Goal: Task Accomplishment & Management: Use online tool/utility

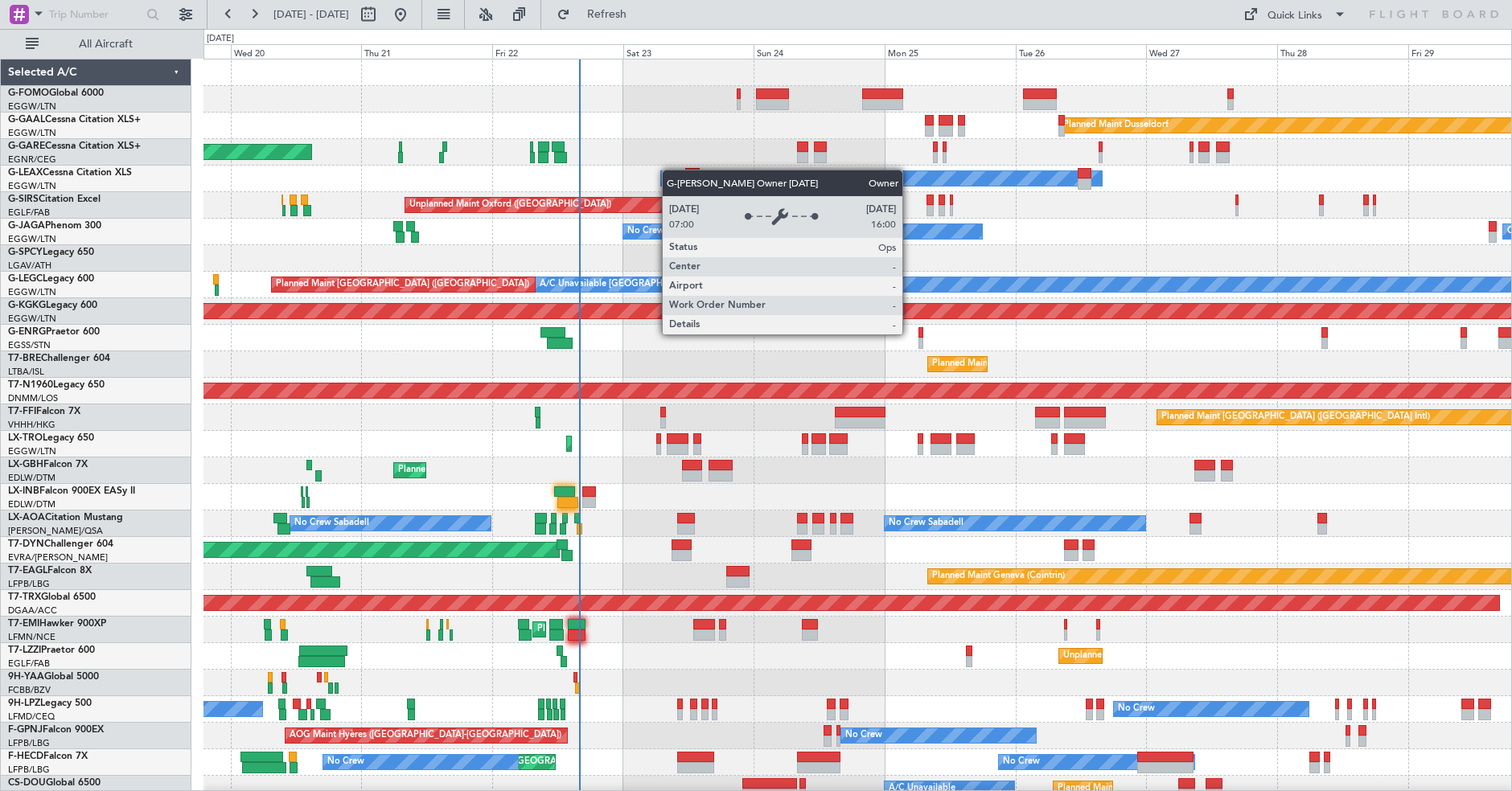
click at [670, 170] on div "Planned Maint Dusseldorf Unplanned Maint [PERSON_NAME] Owner Owner Unplanned Ma…" at bounding box center [858, 510] width 1308 height 902
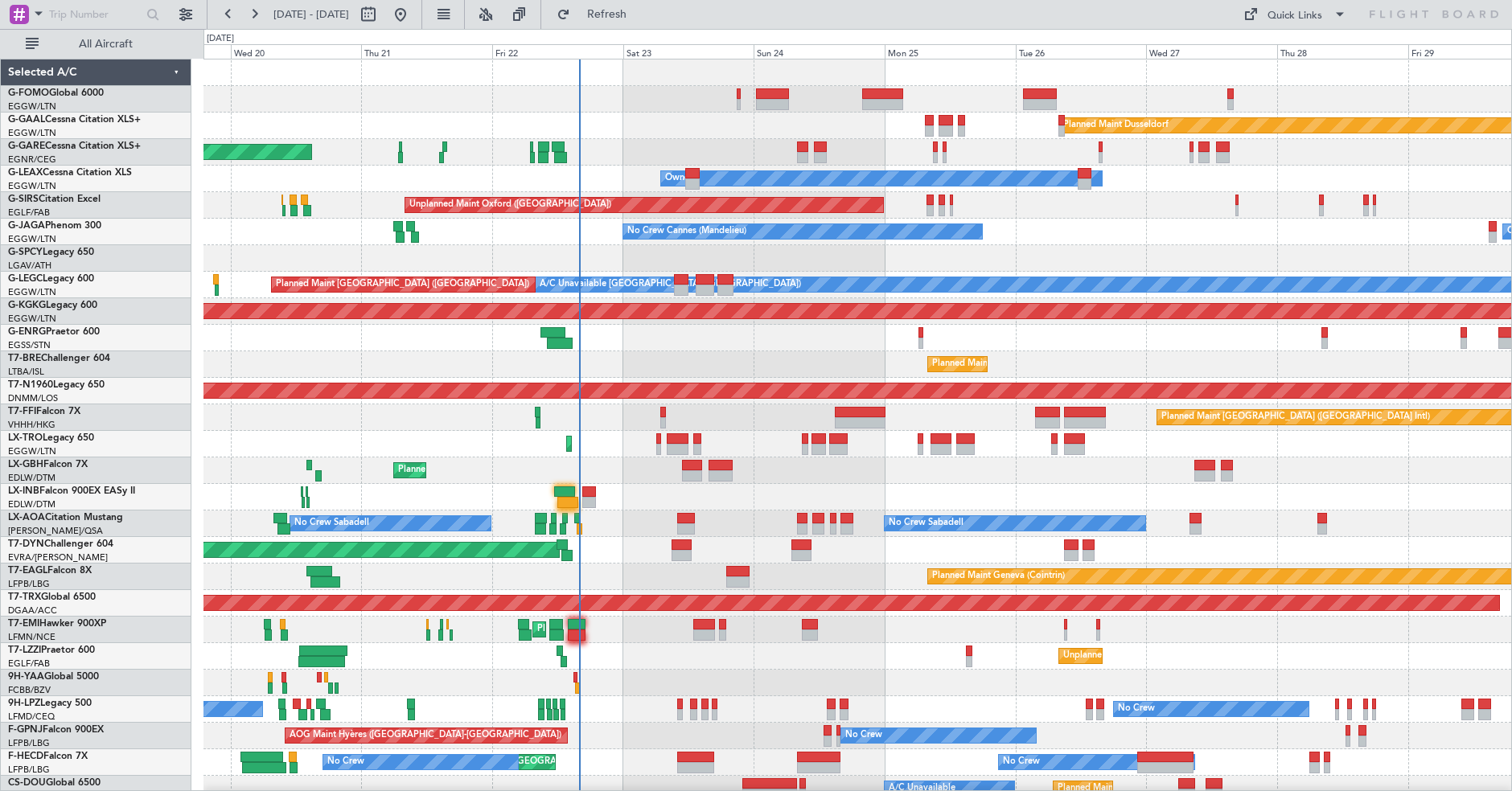
click at [661, 130] on div "Planned Maint Dusseldorf" at bounding box center [858, 126] width 1308 height 27
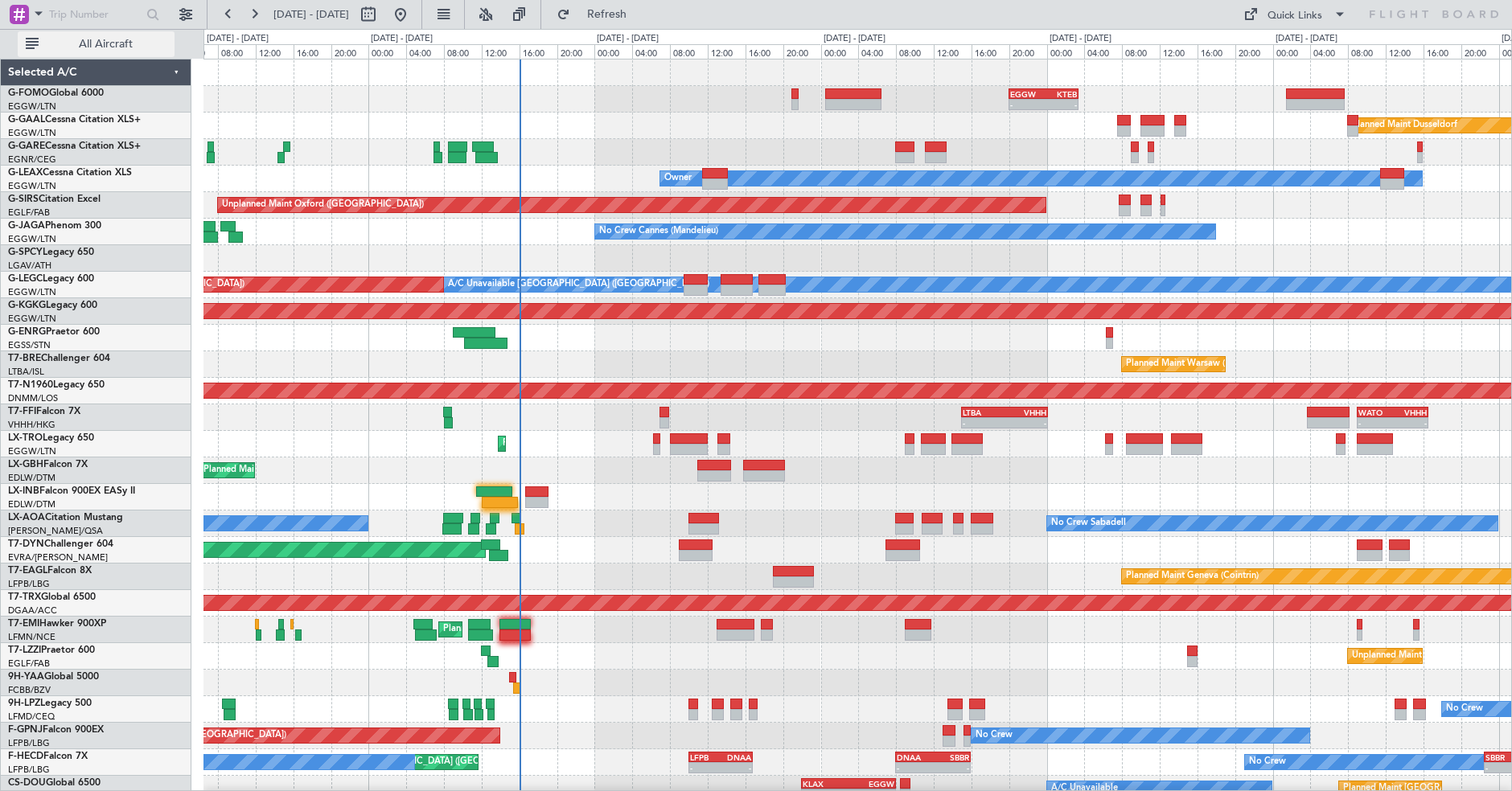
click at [112, 47] on span "All Aircraft" at bounding box center [105, 44] width 128 height 12
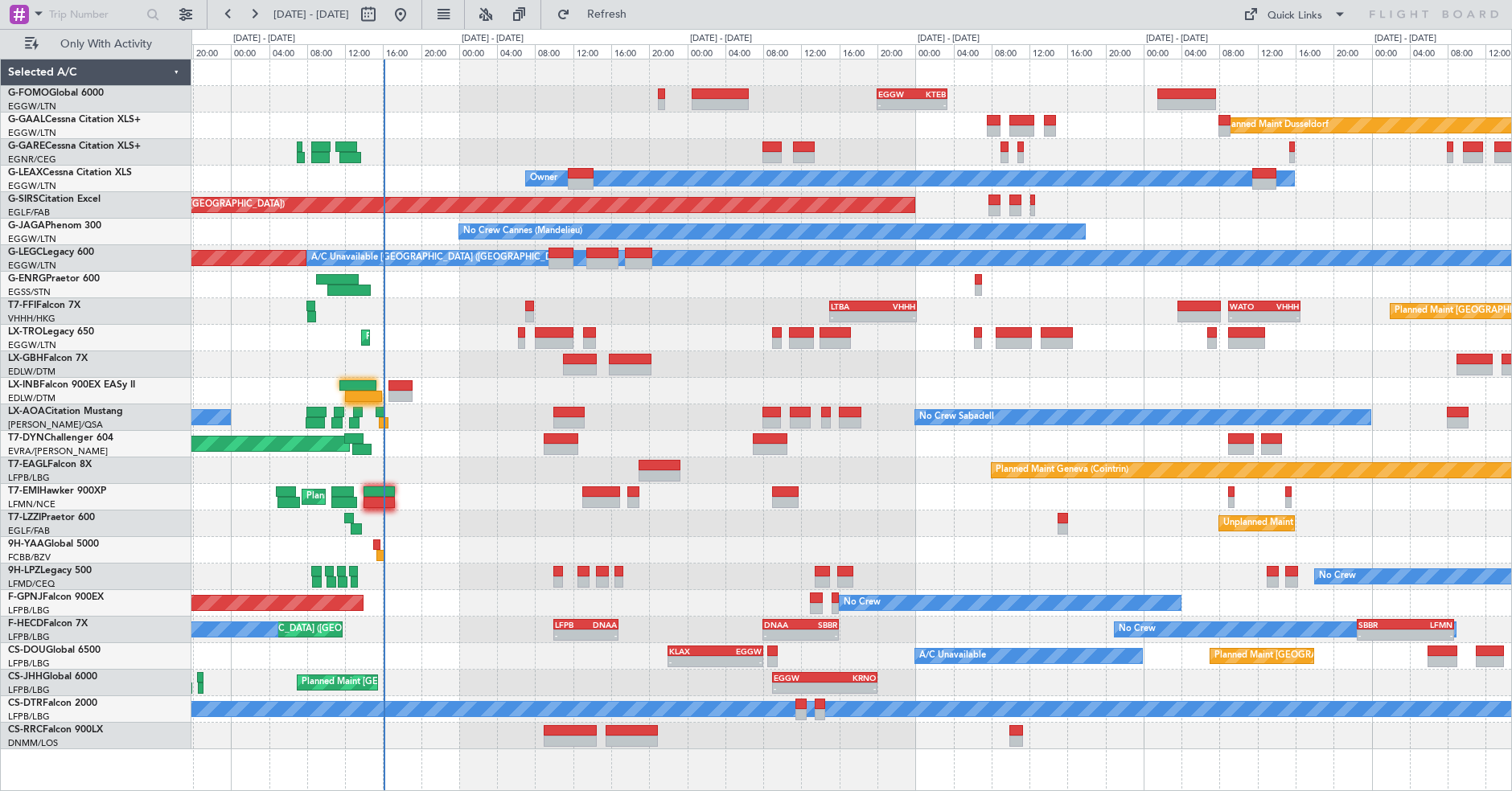
click at [487, 415] on div "- - EGGW 20:00 Z KTEB 03:25 Z Planned [GEOGRAPHIC_DATA] Unplanned Maint [PERSON…" at bounding box center [851, 404] width 1320 height 690
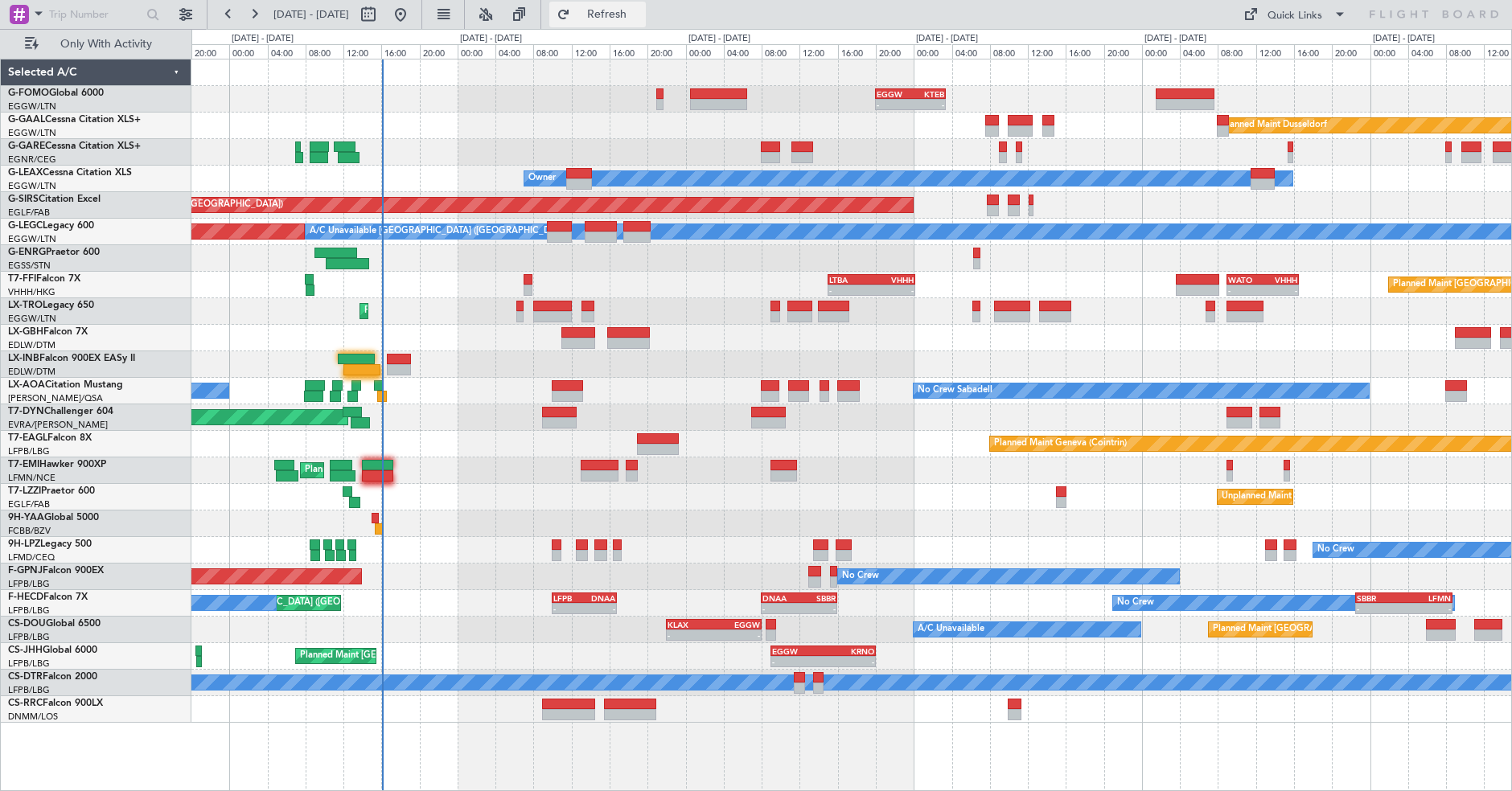
click at [646, 25] on button "Refresh" at bounding box center [597, 14] width 97 height 26
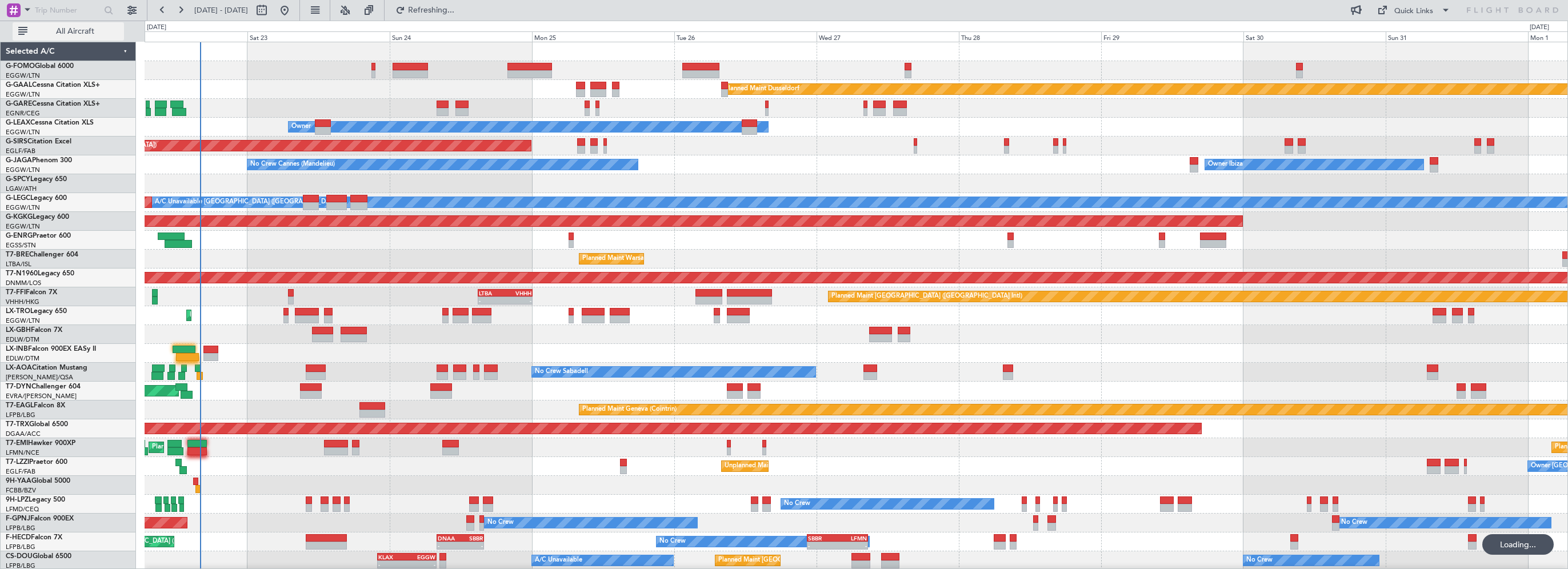
click at [83, 28] on span "All Aircraft" at bounding box center [75, 31] width 91 height 8
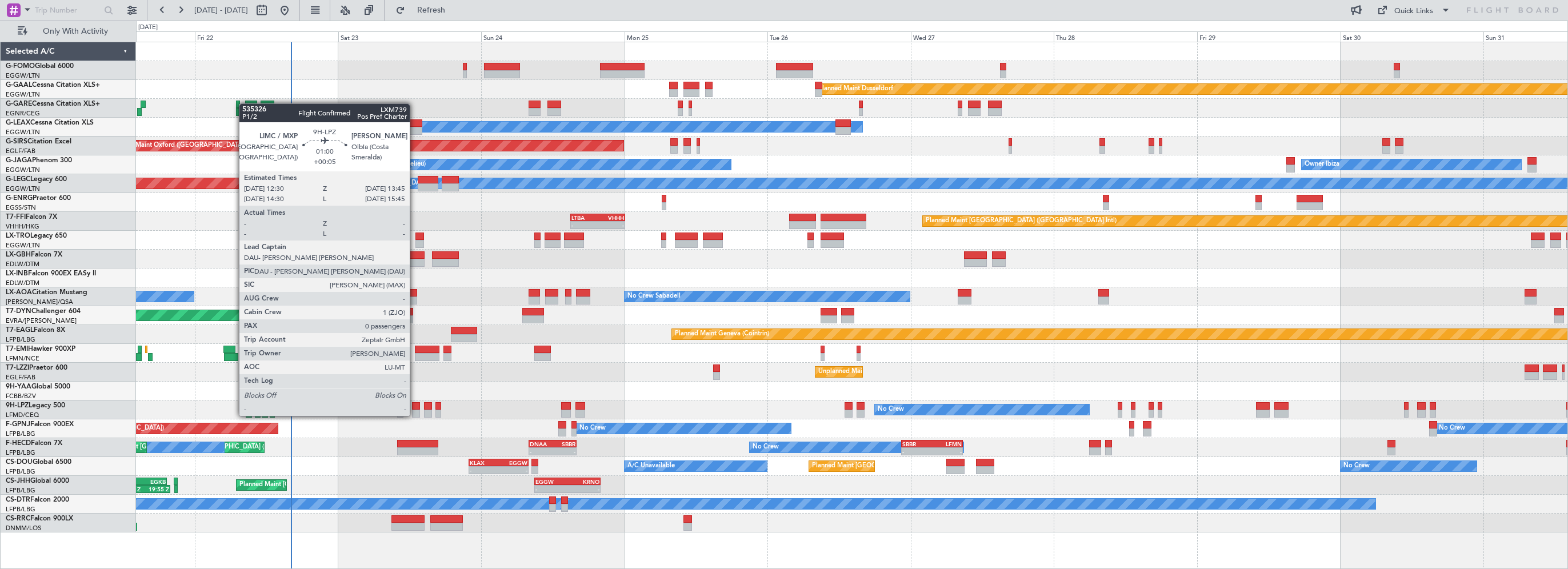
click at [415, 405] on div at bounding box center [416, 406] width 8 height 8
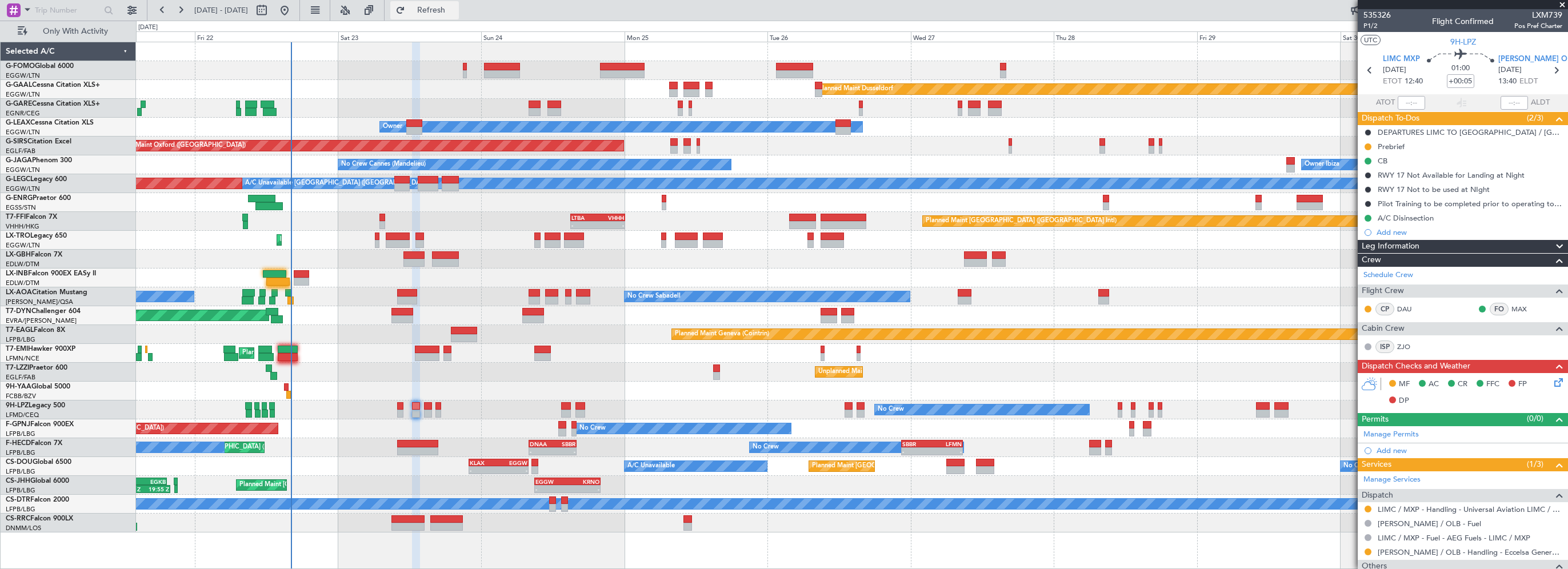
click at [436, 4] on button "Refresh" at bounding box center [424, 10] width 69 height 18
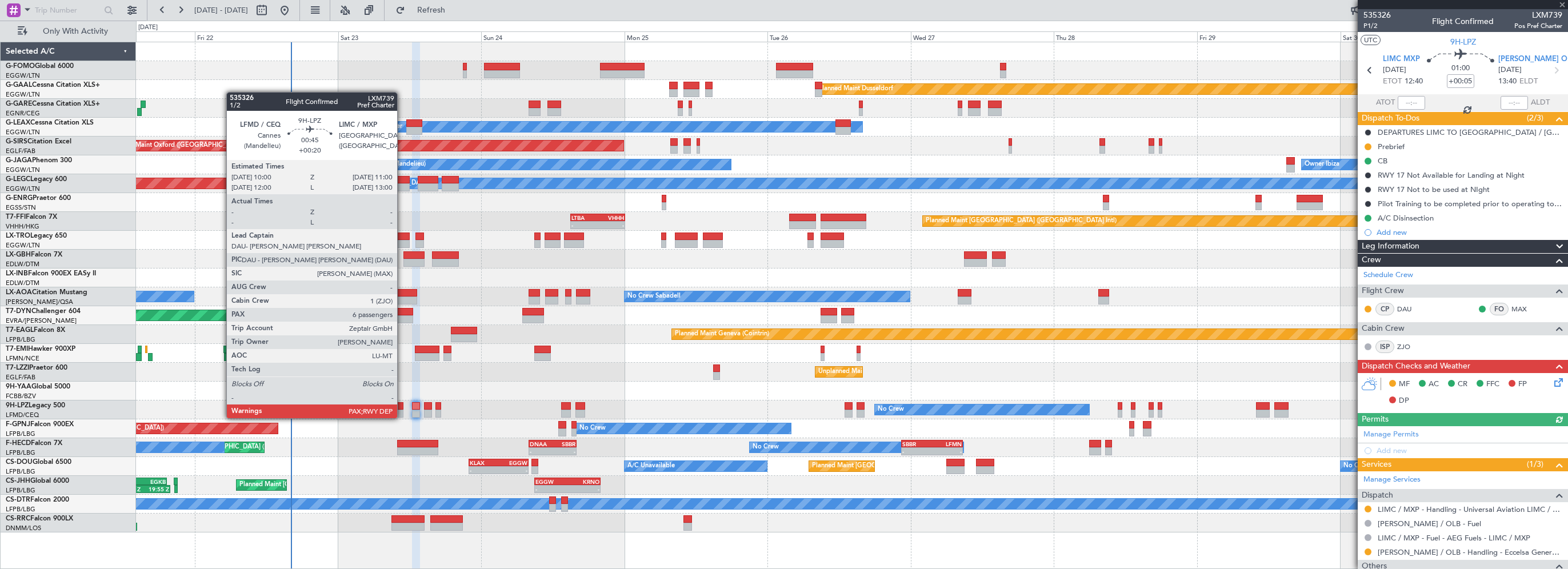
click at [400, 406] on div at bounding box center [401, 406] width 6 height 8
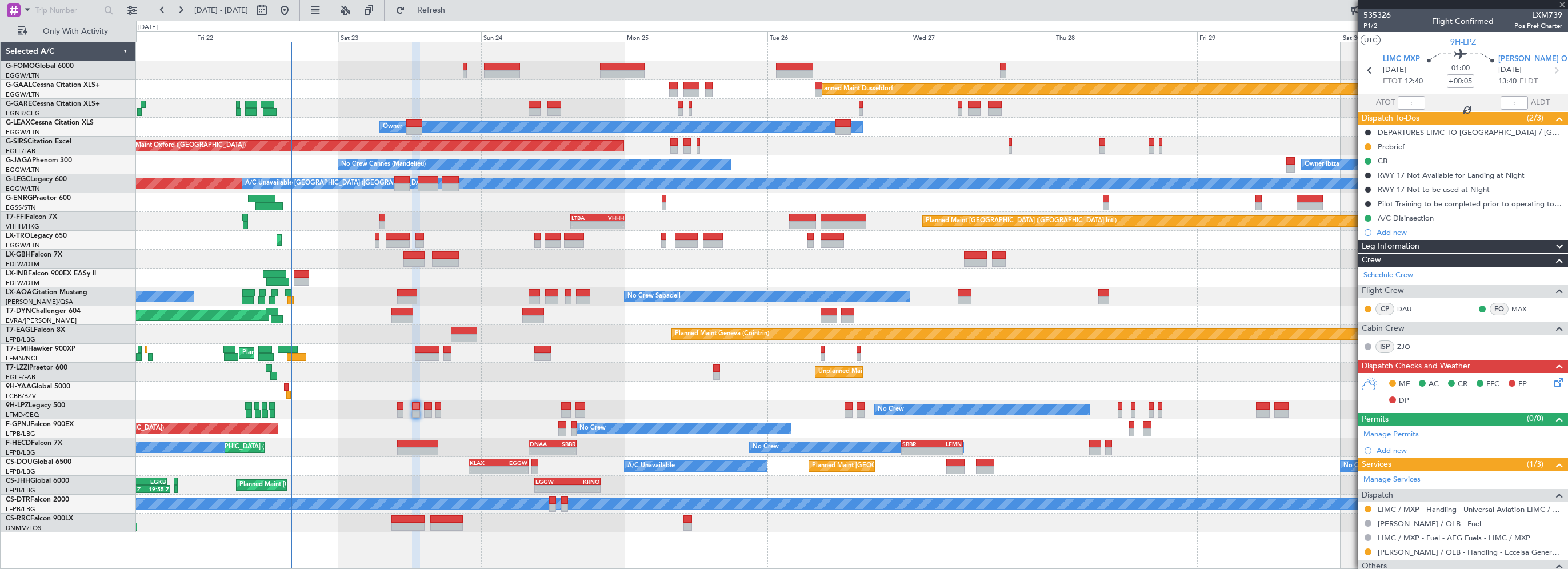
type input "+00:20"
type input "7"
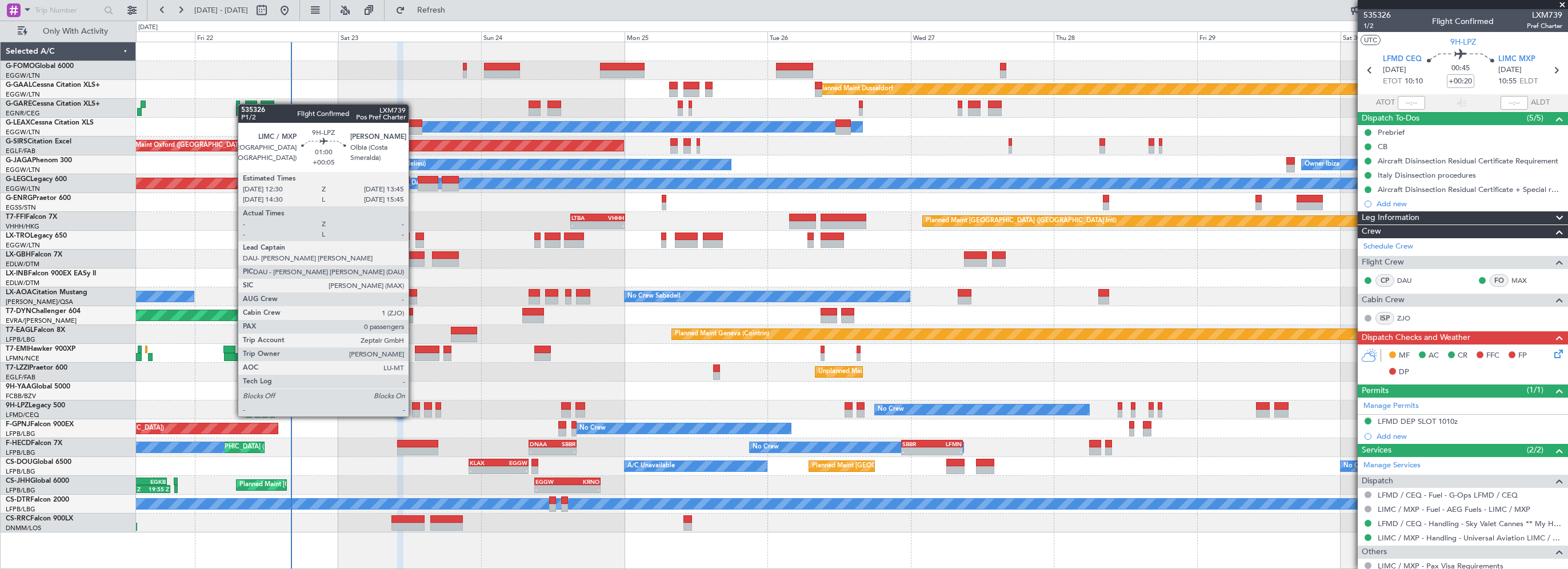
click at [413, 405] on div at bounding box center [416, 406] width 8 height 8
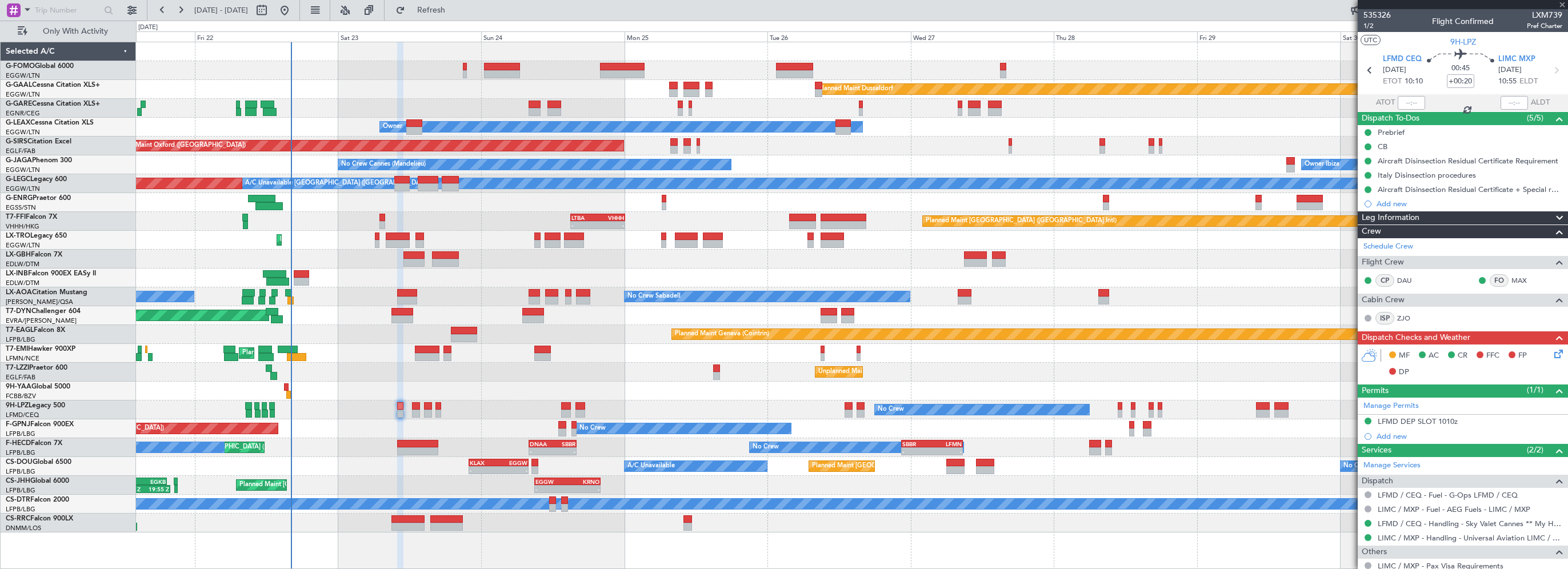
type input "+00:05"
type input "0"
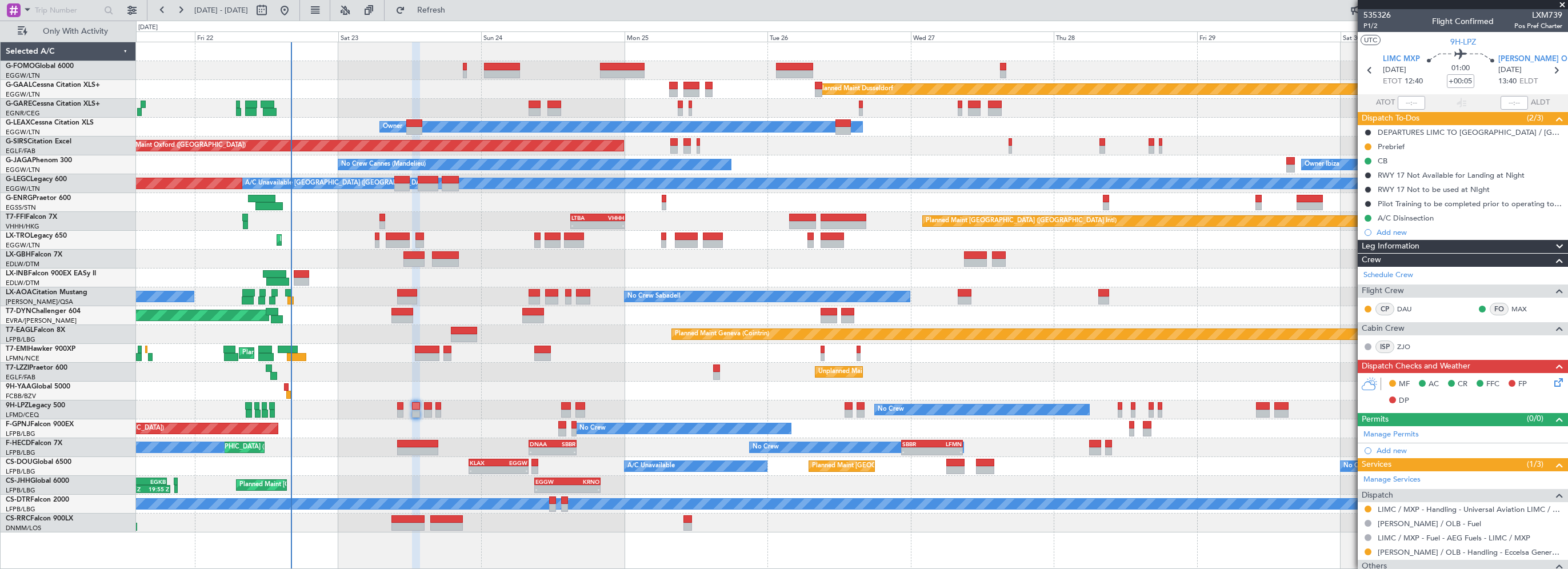
scroll to position [48, 0]
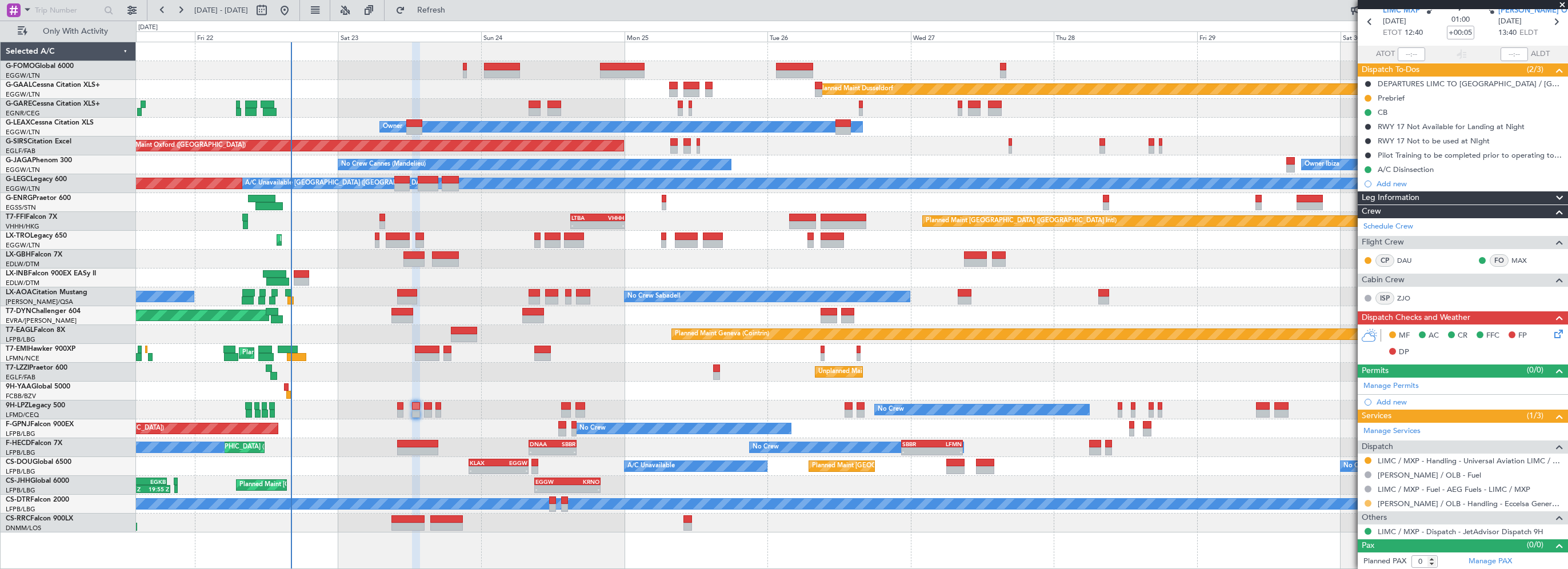
click at [1368, 500] on button at bounding box center [1368, 503] width 7 height 7
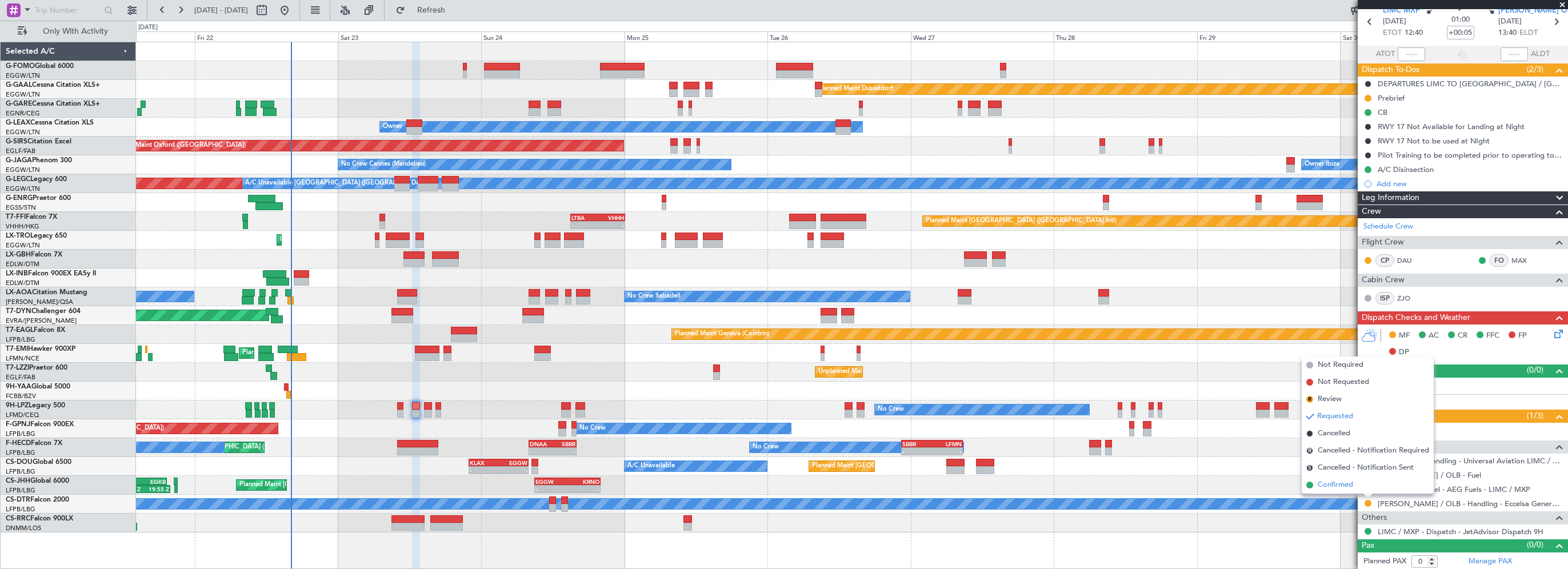
click at [1339, 486] on span "Confirmed" at bounding box center [1336, 485] width 35 height 11
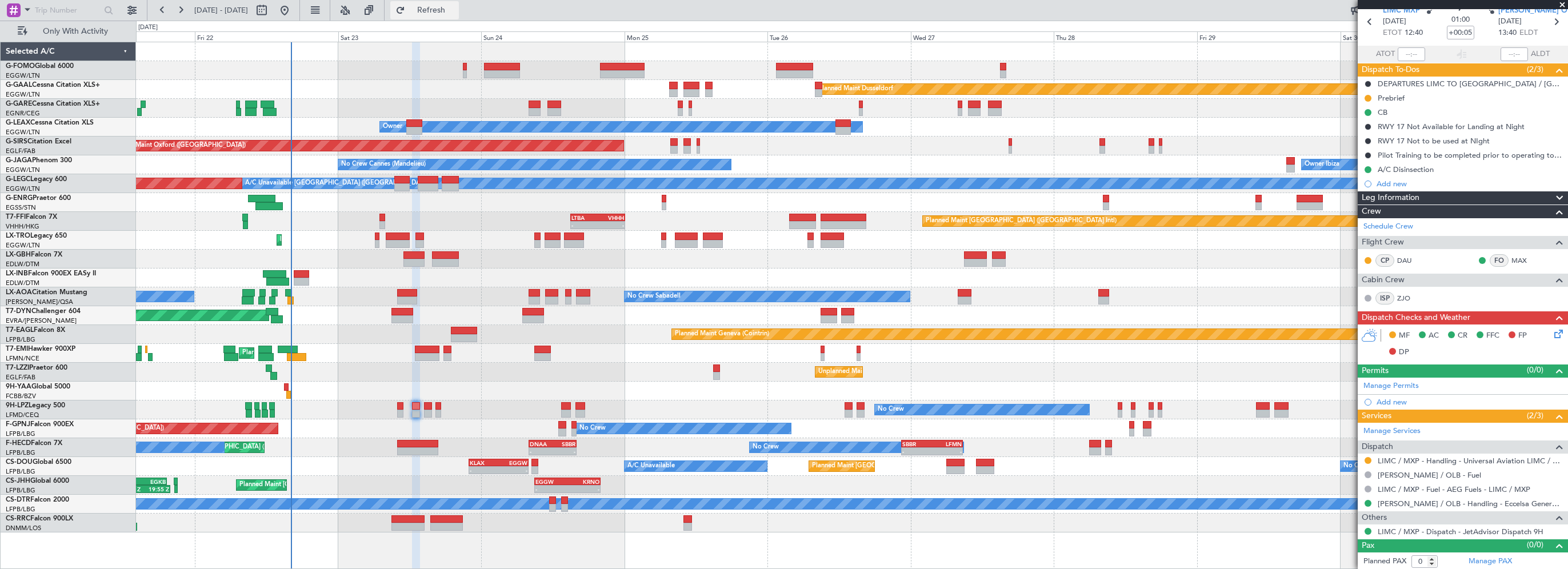
click at [446, 9] on span "Refresh" at bounding box center [431, 10] width 48 height 8
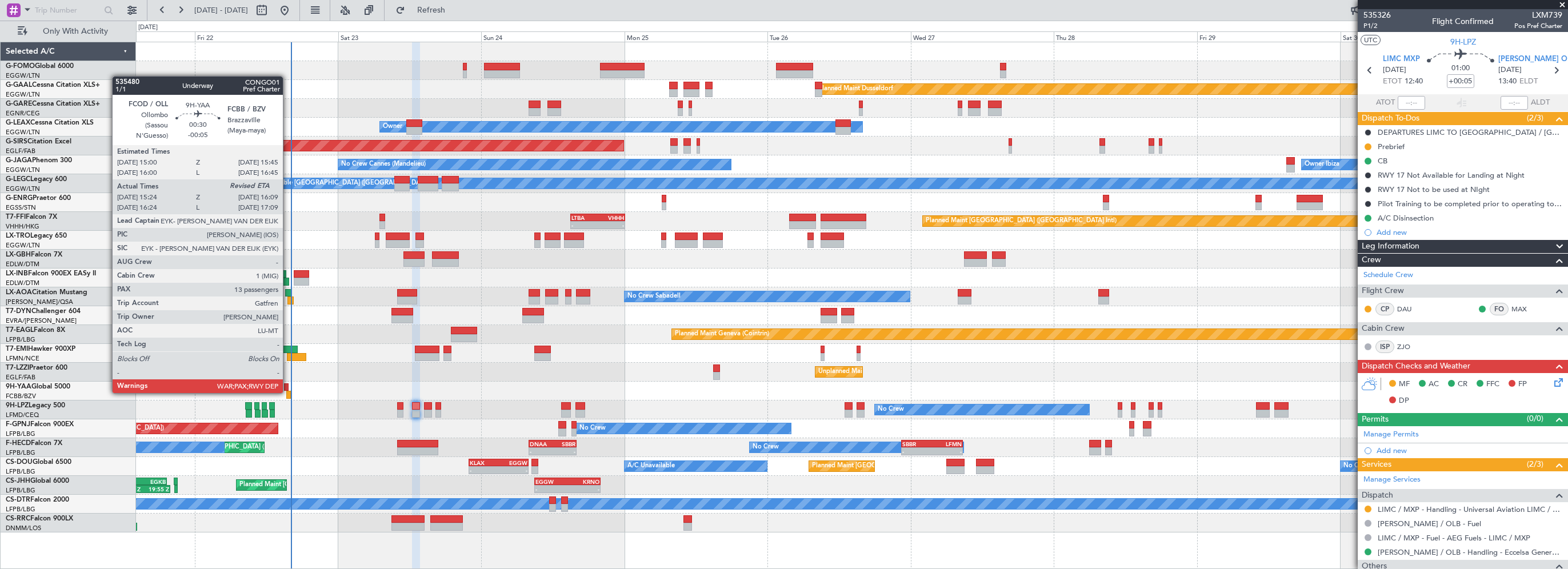
click at [288, 392] on div at bounding box center [288, 395] width 4 height 8
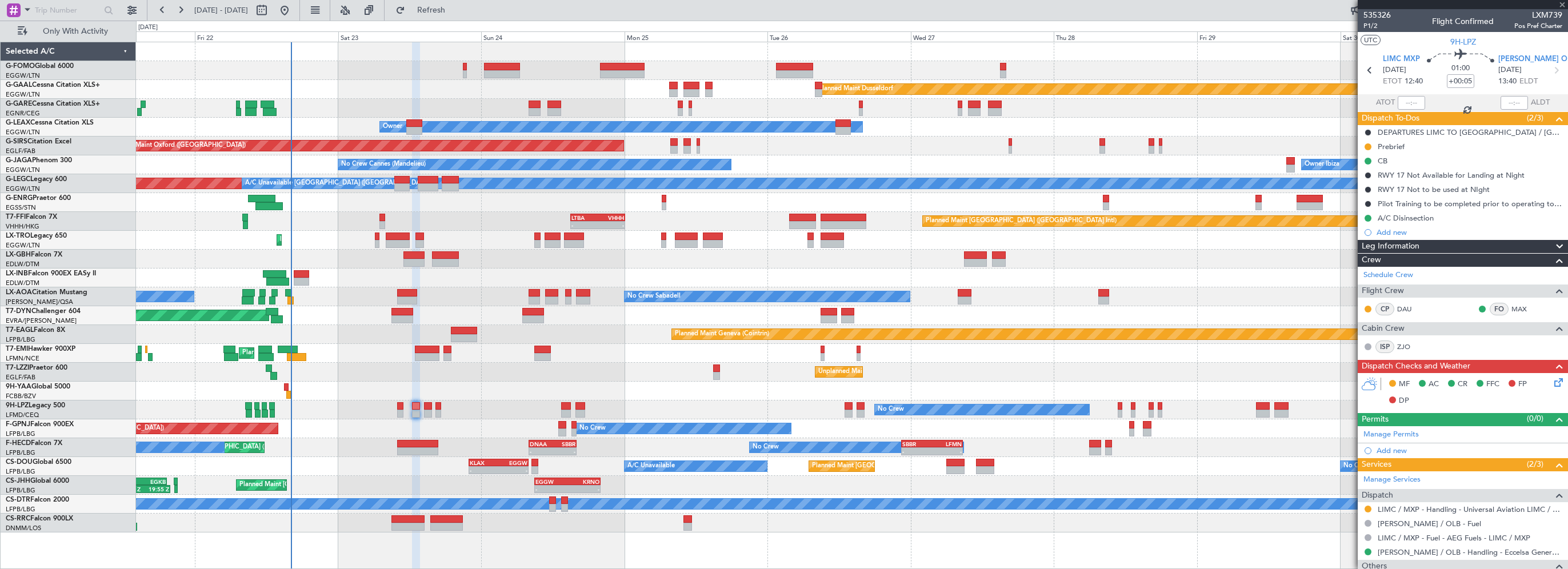
type input "-00:05"
type input "15:34"
type input "13"
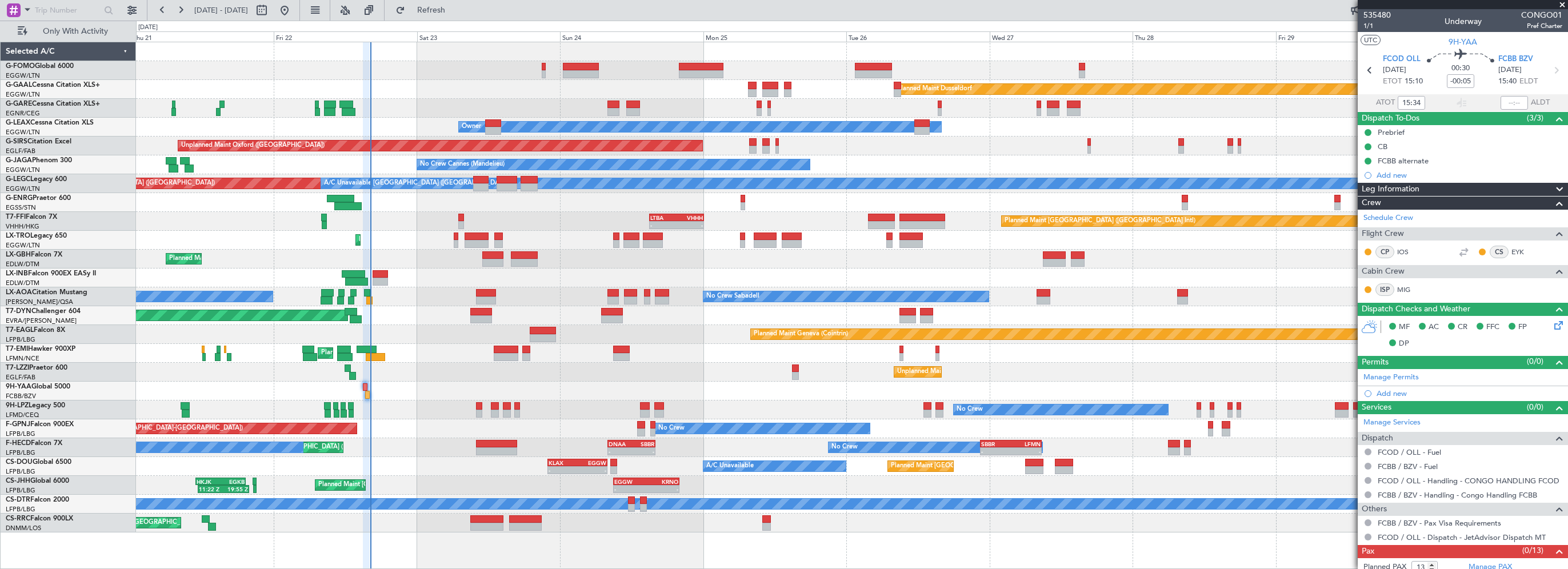
click at [576, 211] on div "Planned Maint Dusseldorf Unplanned Maint Chester Owner Owner Unplanned Maint Ox…" at bounding box center [851, 287] width 1431 height 490
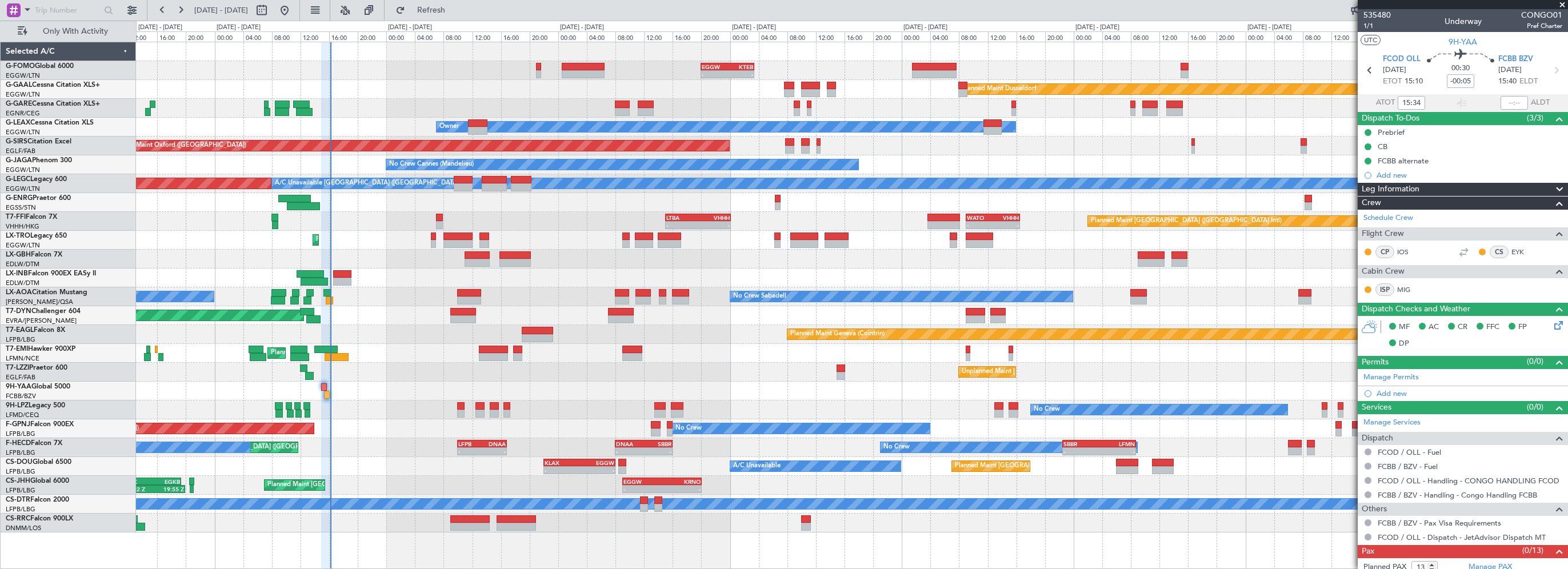
click at [457, 54] on div at bounding box center [851, 52] width 1431 height 19
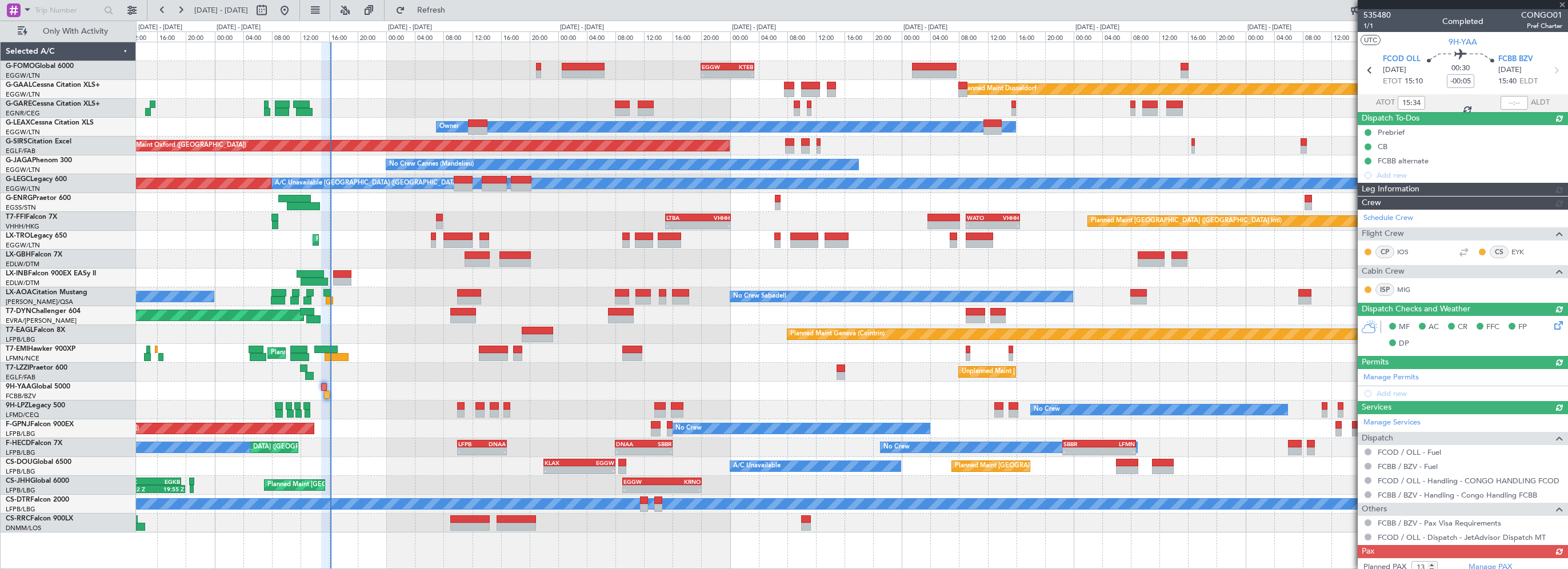
type input "16:09"
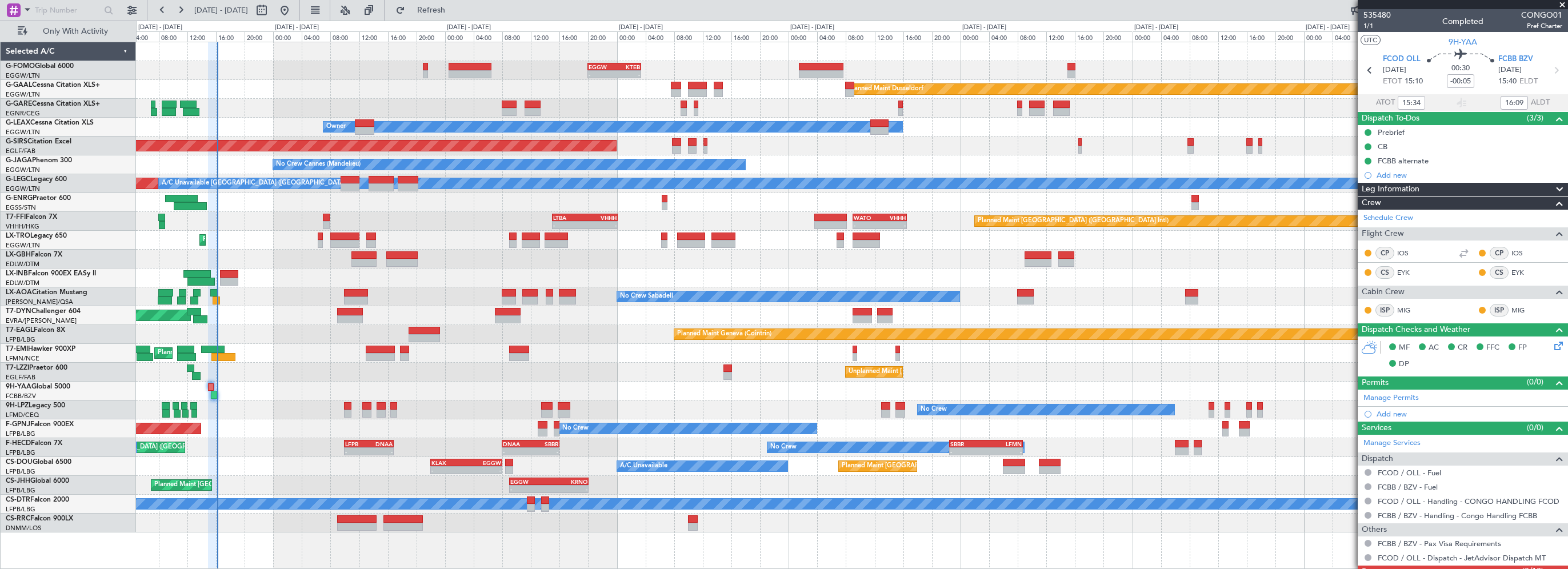
click at [892, 528] on div "Planned Maint [GEOGRAPHIC_DATA] ([GEOGRAPHIC_DATA])" at bounding box center [851, 523] width 1431 height 19
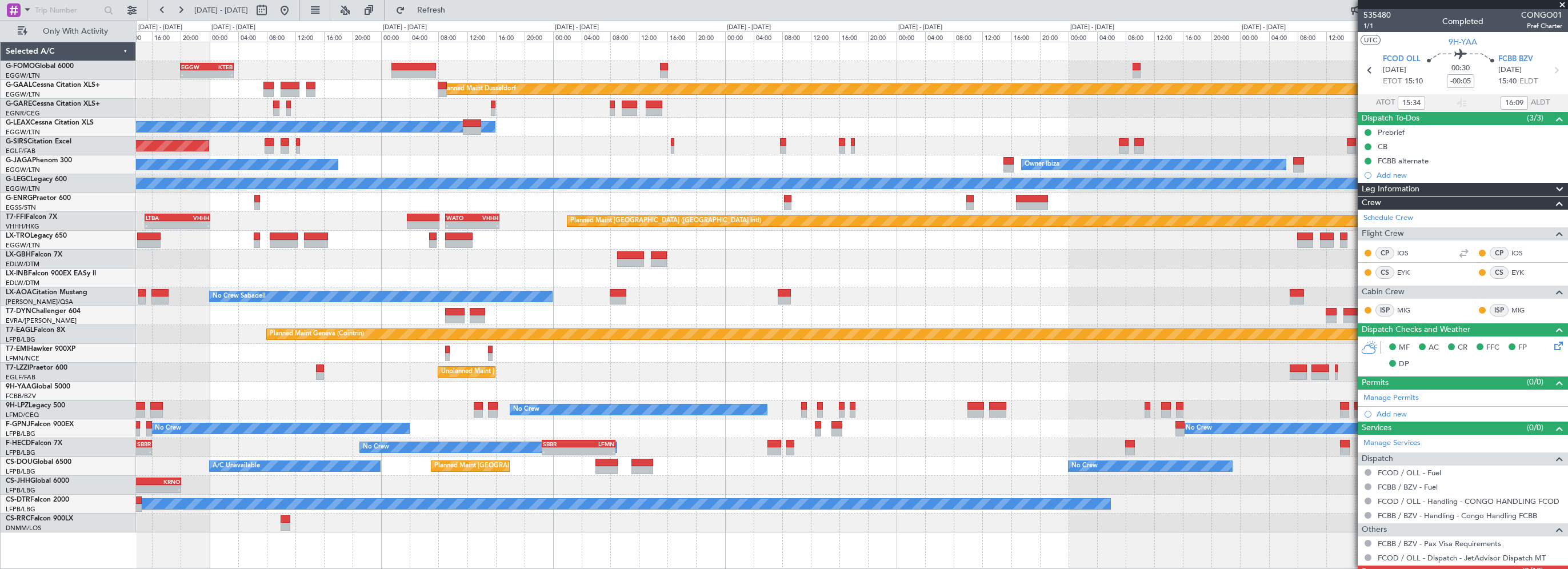
click at [558, 544] on div "- - EGGW 20:00 Z KTEB 03:25 Z Planned Maint Dusseldorf Owner Unplanned Maint Ox…" at bounding box center [852, 305] width 1432 height 527
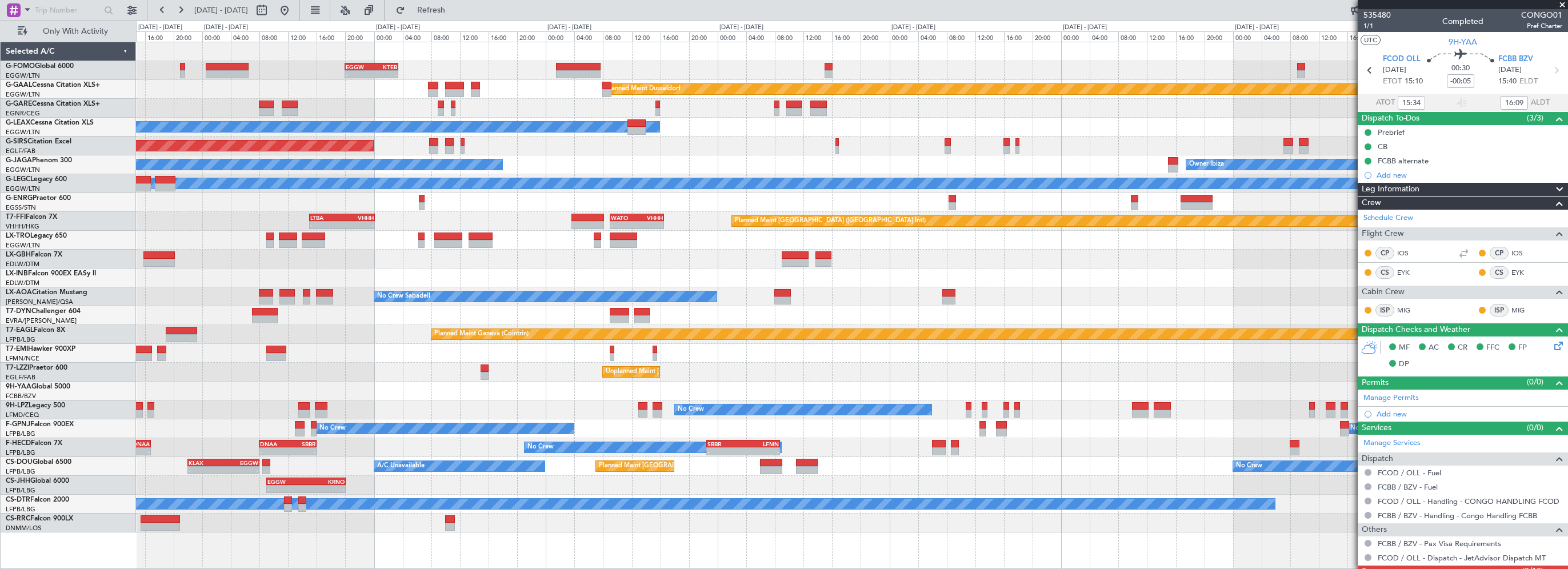
click at [1152, 523] on div "EGGW 20:00 Z KTEB 03:25 Z - - Planned Maint Dusseldorf Owner Unplanned Maint Ox…" at bounding box center [852, 305] width 1432 height 527
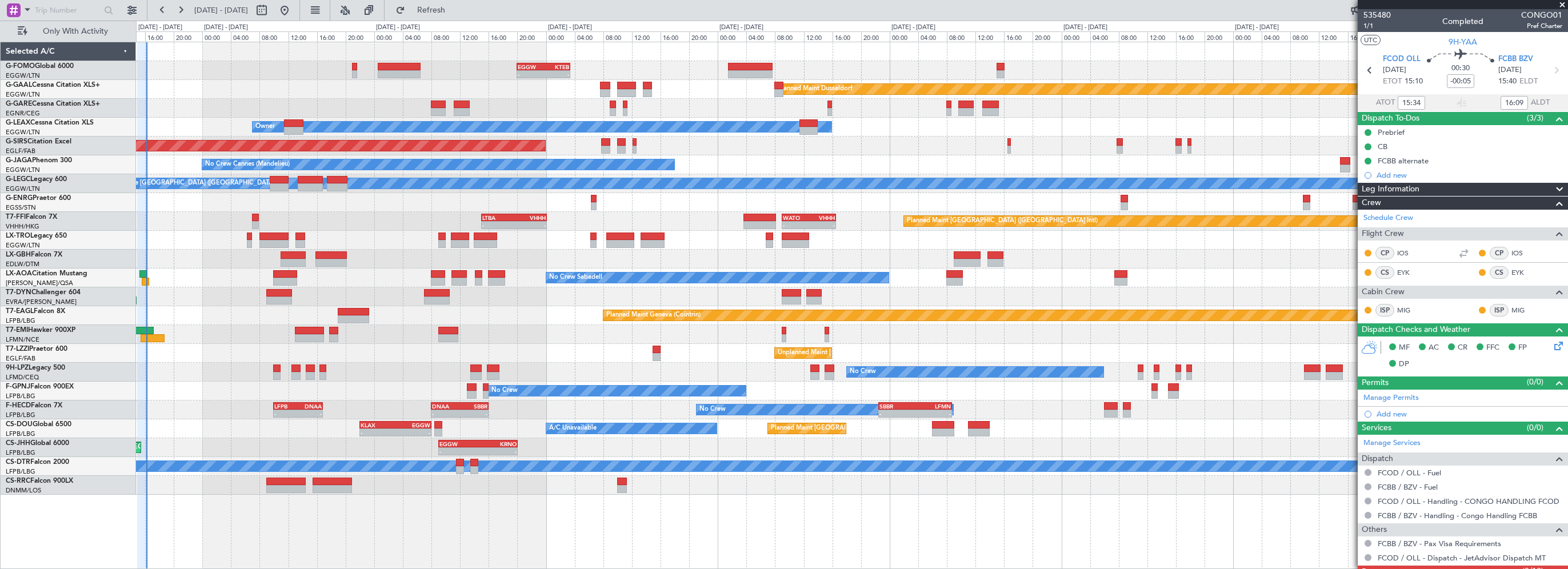
click at [498, 517] on div "EGGW 20:00 Z KTEB 03:25 Z - - Planned Maint Dusseldorf Unplanned Maint Chester …" at bounding box center [852, 305] width 1432 height 527
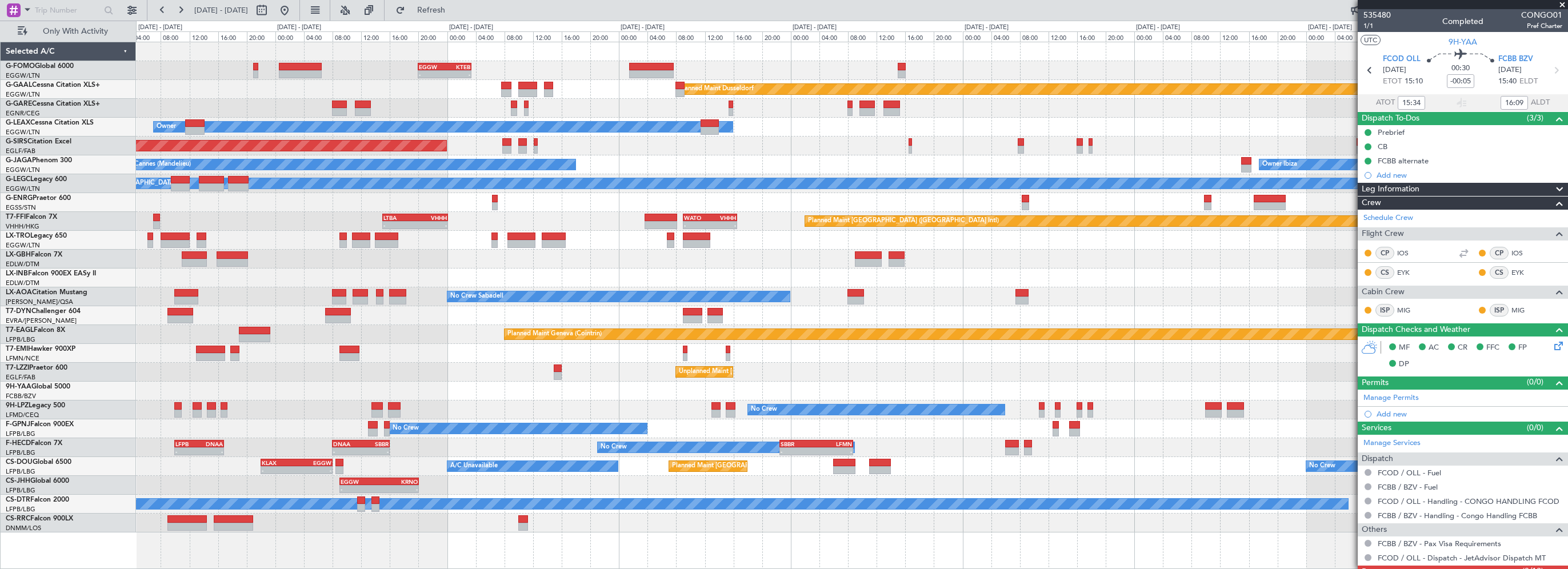
click at [925, 522] on div "Planned Maint [GEOGRAPHIC_DATA] ([GEOGRAPHIC_DATA])" at bounding box center [851, 523] width 1431 height 19
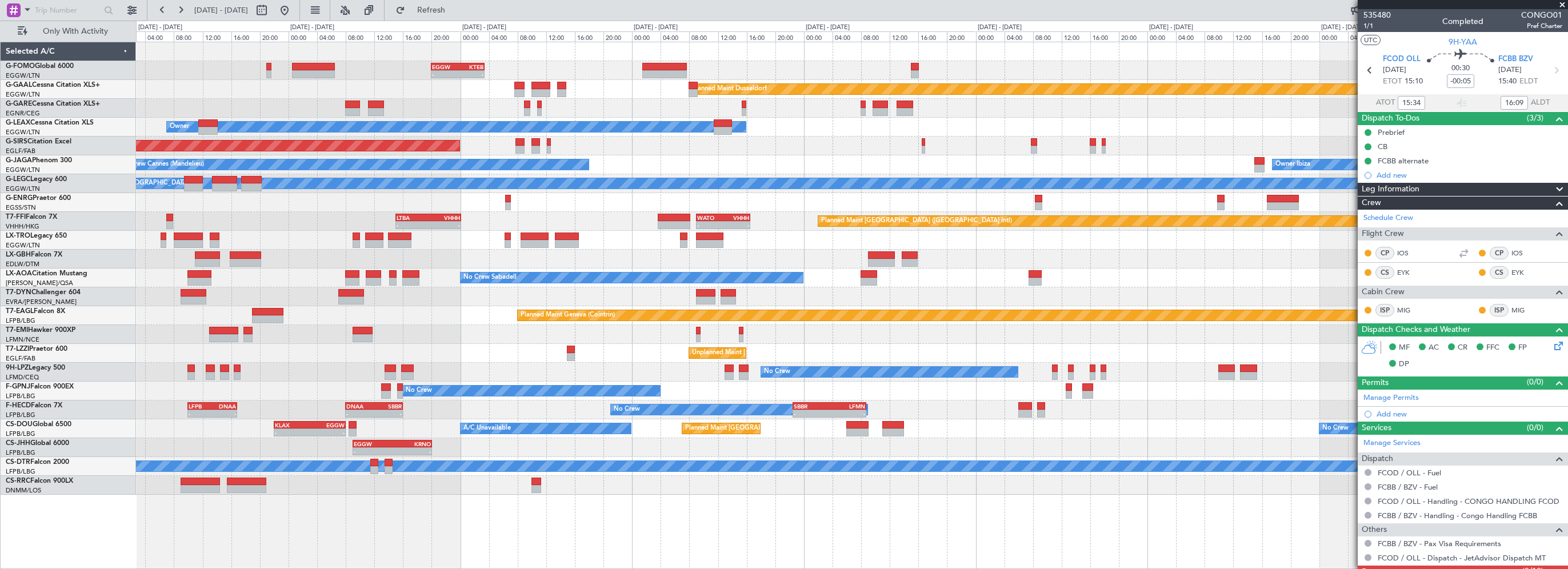
click at [364, 133] on div "- - EGGW 20:00 Z KTEB 03:25 Z Planned Maint Dusseldorf Owner Unplanned Maint Ox…" at bounding box center [851, 268] width 1431 height 453
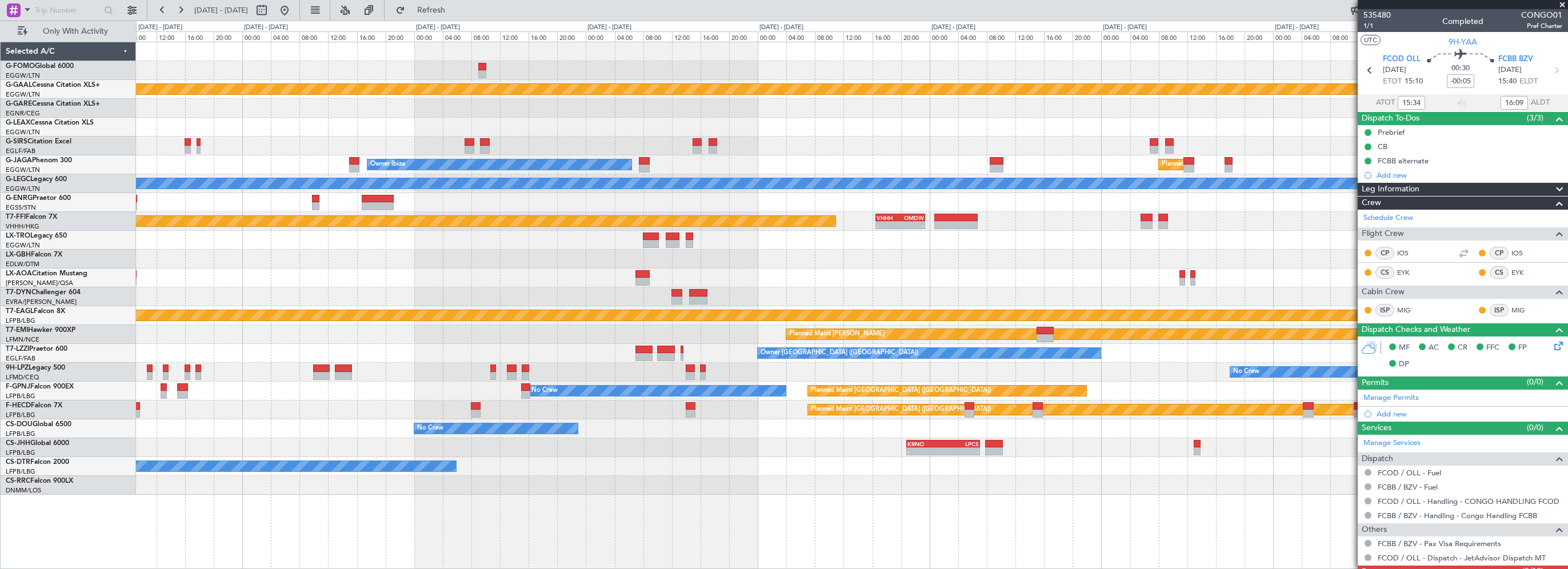
click at [452, 142] on div "Planned Maint Dusseldorf Owner Owner Ibiza Planned Maint London (Luton) A/C Una…" at bounding box center [851, 268] width 1431 height 453
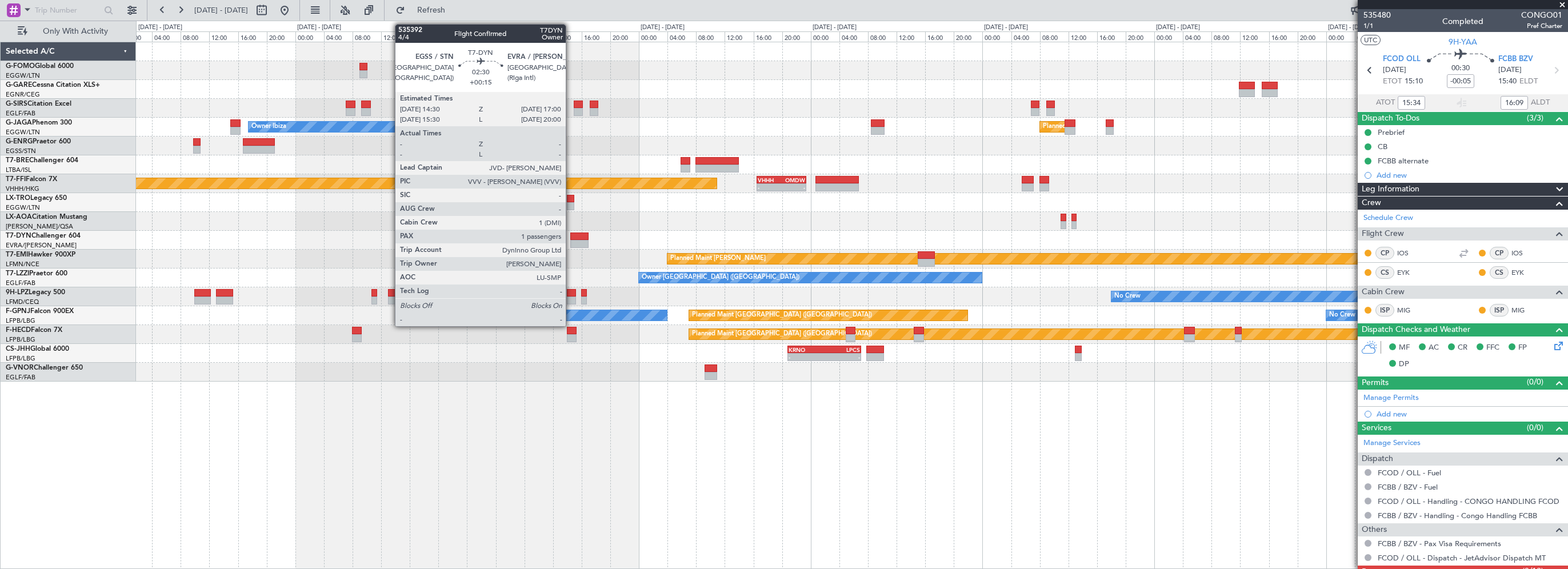
click at [571, 233] on div at bounding box center [579, 236] width 18 height 8
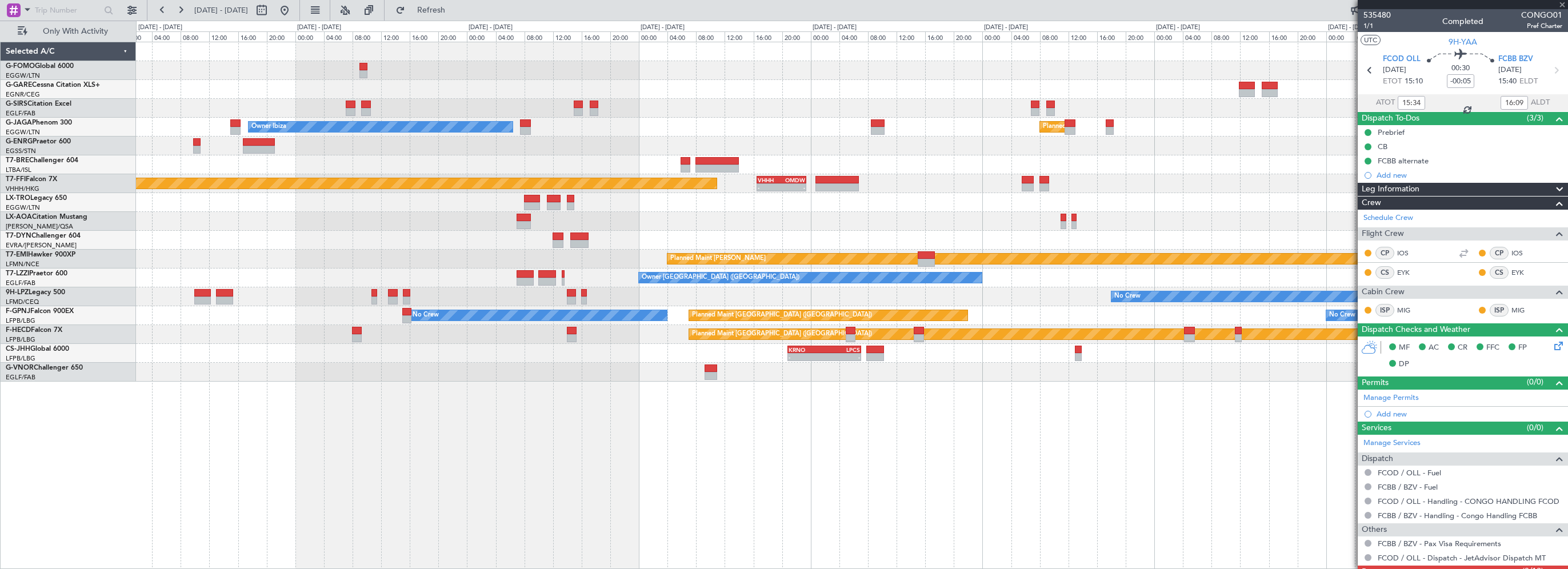
type input "+00:15"
type input "1"
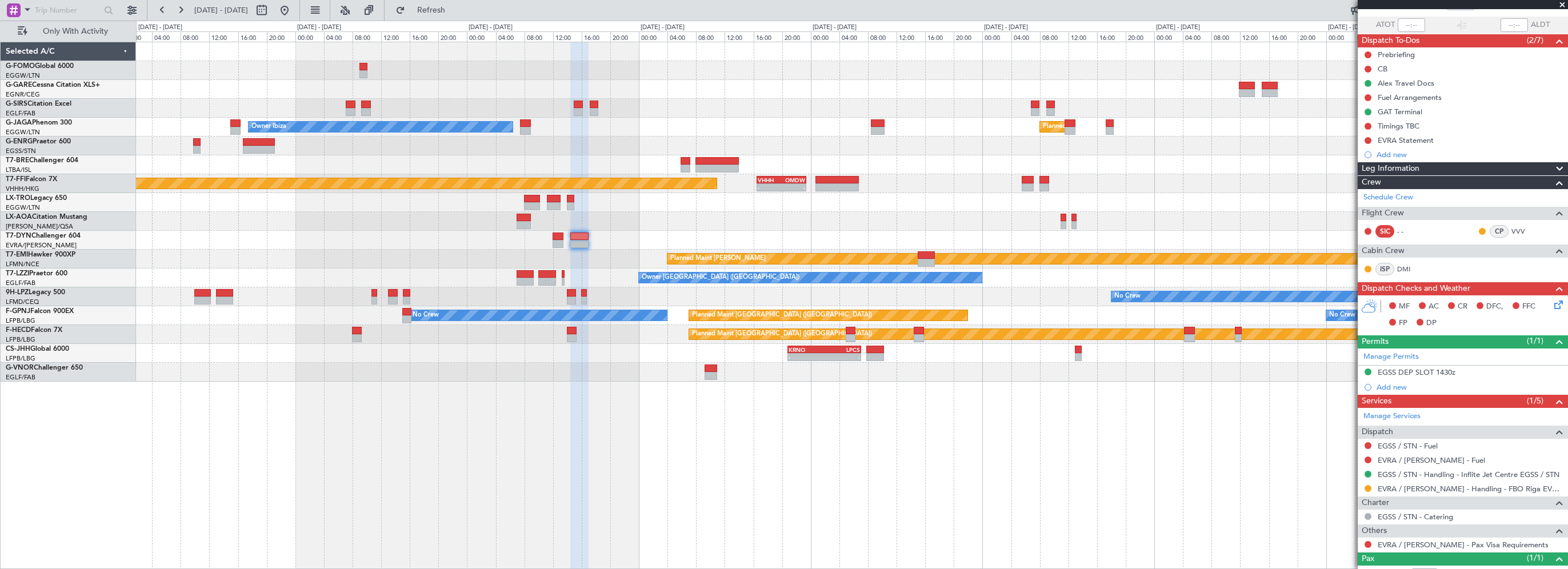
scroll to position [116, 0]
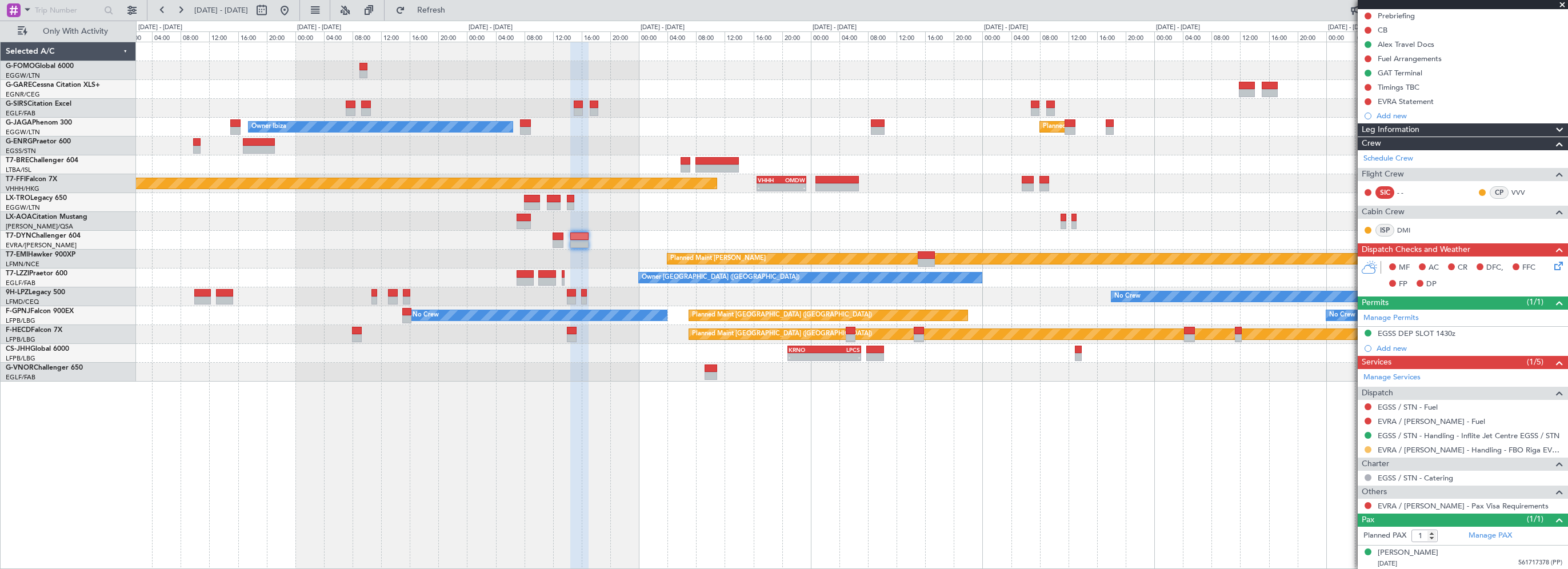
click at [1370, 448] on button at bounding box center [1368, 449] width 7 height 7
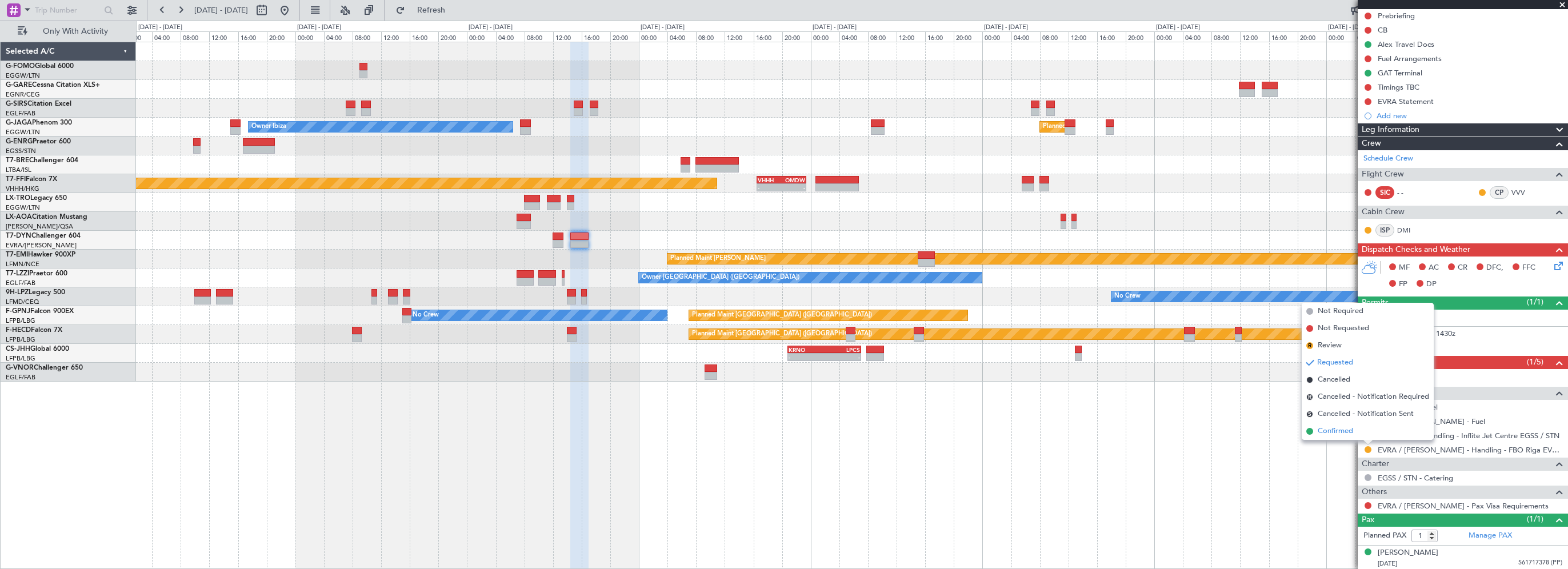
click at [1319, 432] on span "Confirmed" at bounding box center [1336, 431] width 35 height 11
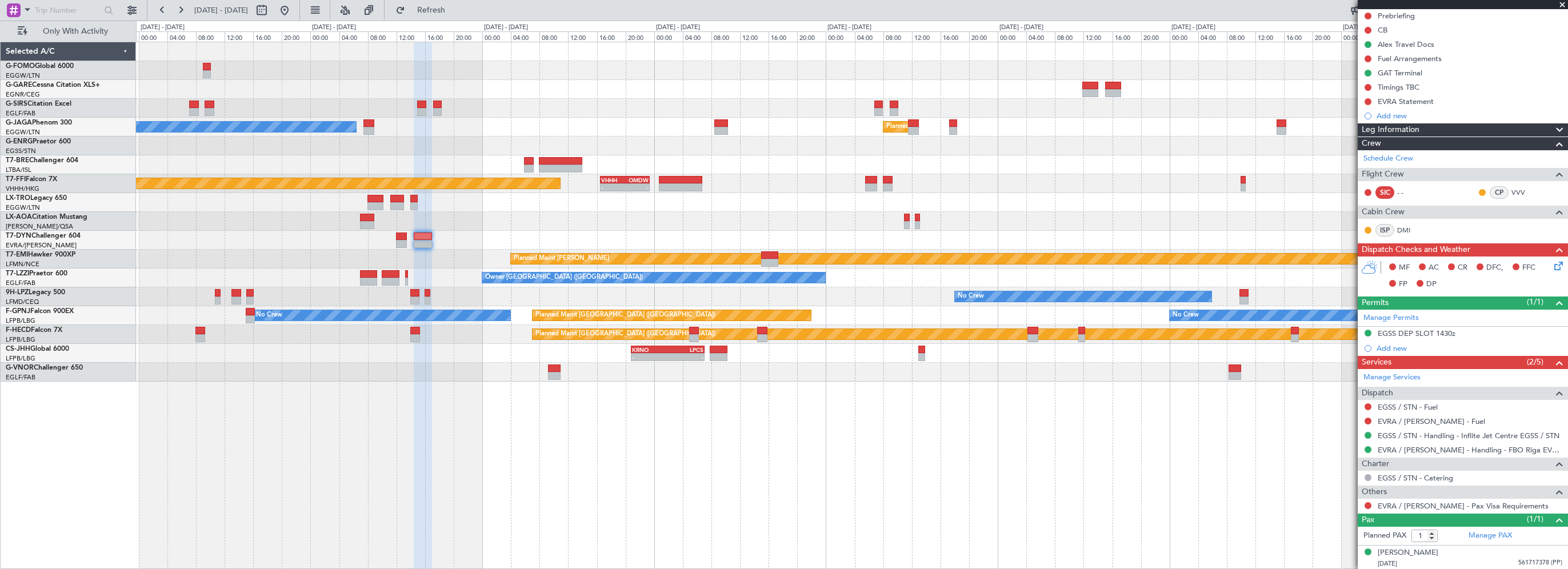
click at [1024, 188] on div "Planned Maint Hong Kong (Hong Kong Intl) - - VHHH 16:30 Z OMDW 23:25 Z - - LIEO…" at bounding box center [851, 184] width 1431 height 19
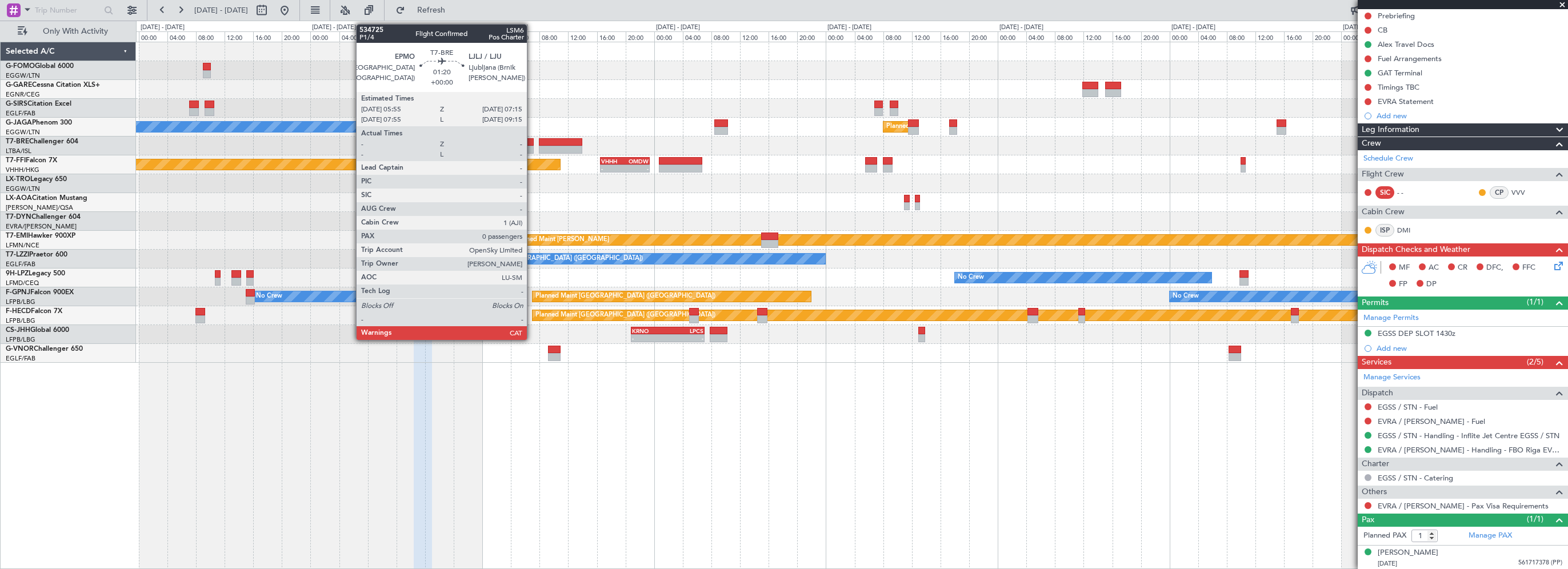
click at [532, 144] on div at bounding box center [528, 142] width 9 height 8
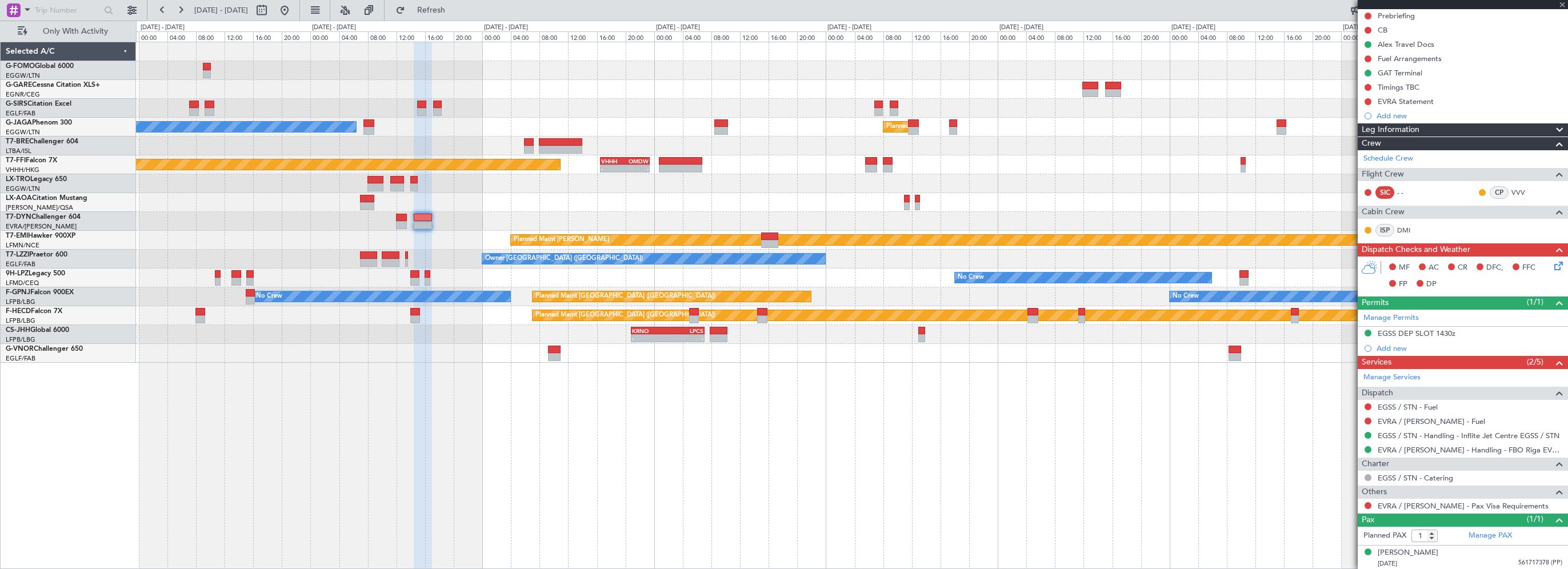
type input "0"
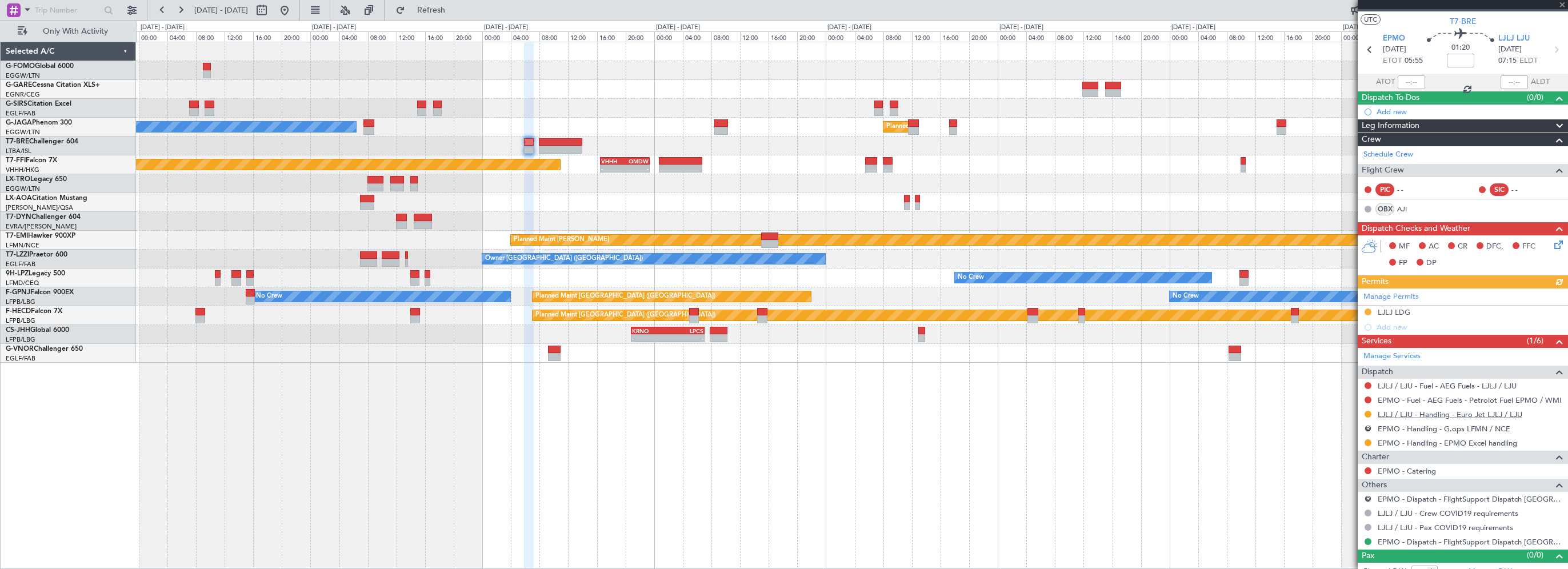
scroll to position [31, 0]
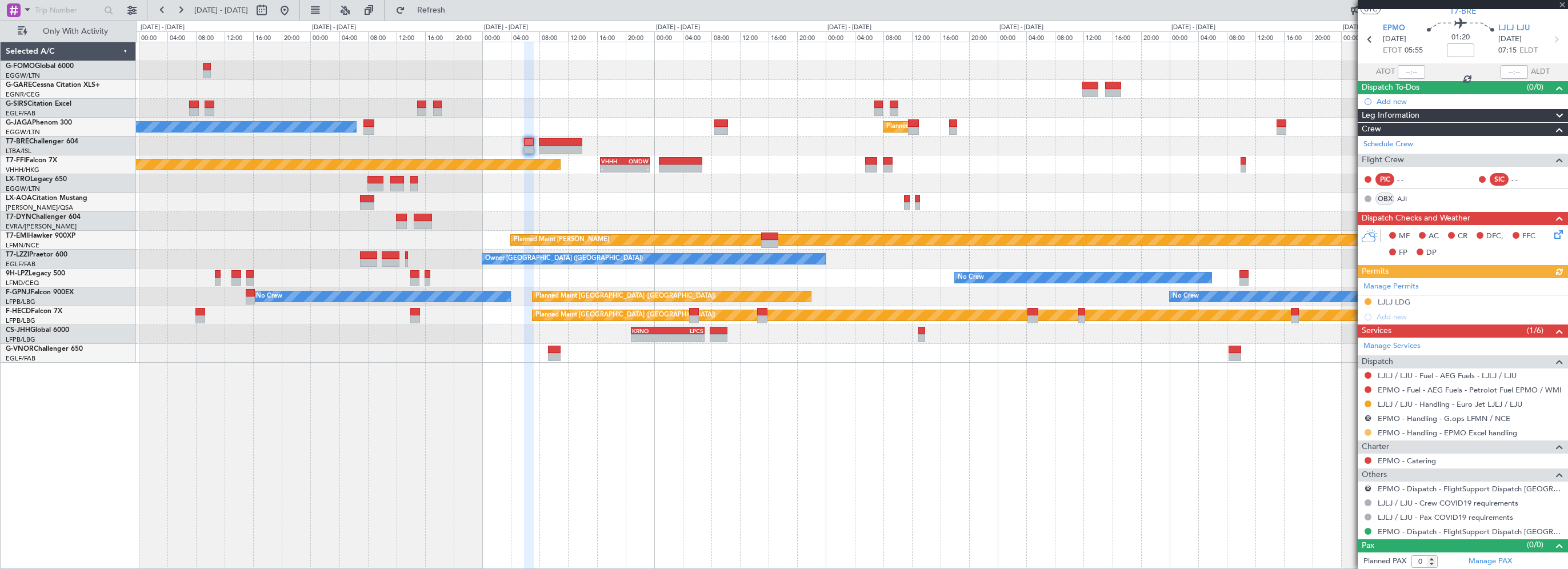
click at [1367, 430] on button at bounding box center [1368, 432] width 7 height 7
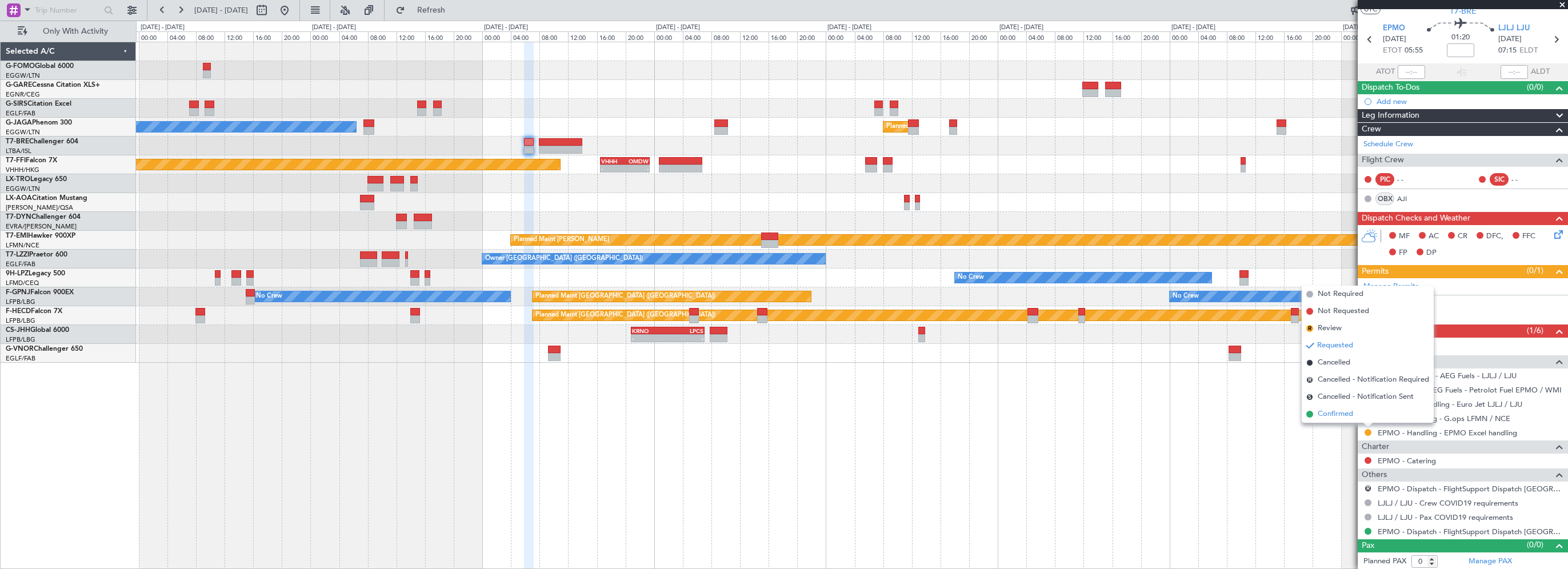
click at [1338, 414] on span "Confirmed" at bounding box center [1336, 414] width 35 height 11
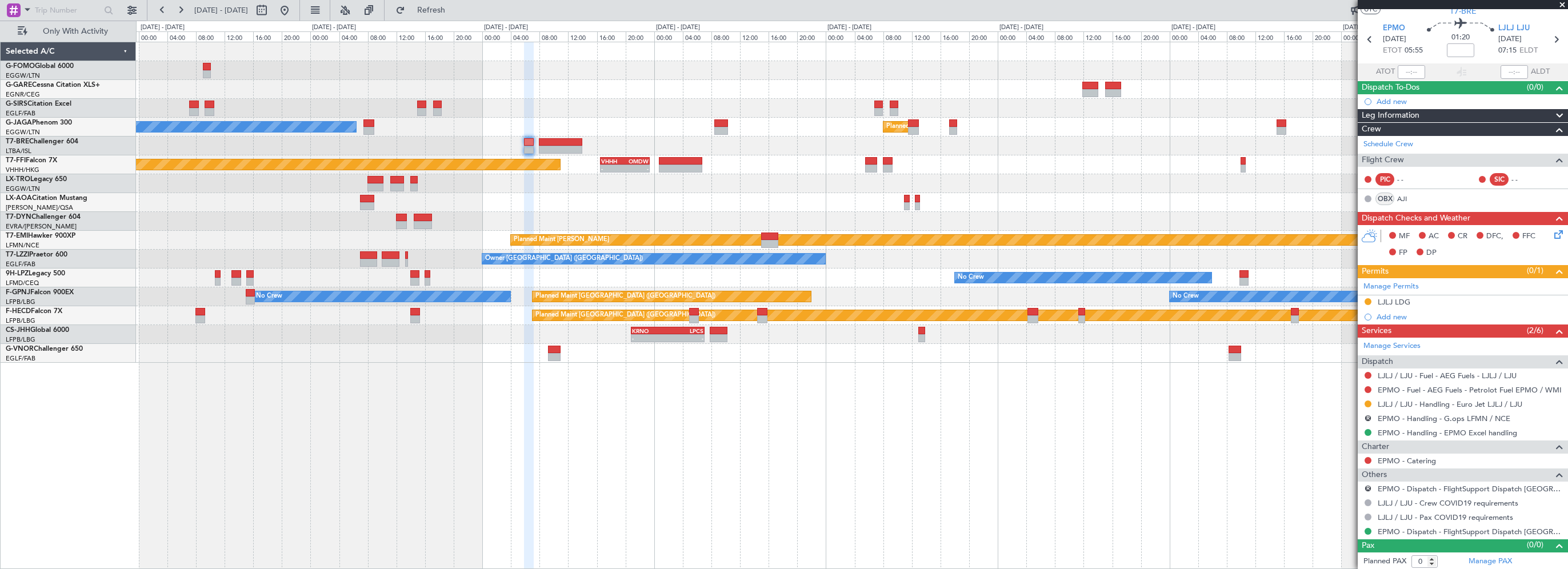
click at [1086, 432] on div "Planned Maint London (Luton) Owner Ibiza - - UAAA 09:00 Z LJLJ 16:30 Z Planned …" at bounding box center [852, 305] width 1432 height 527
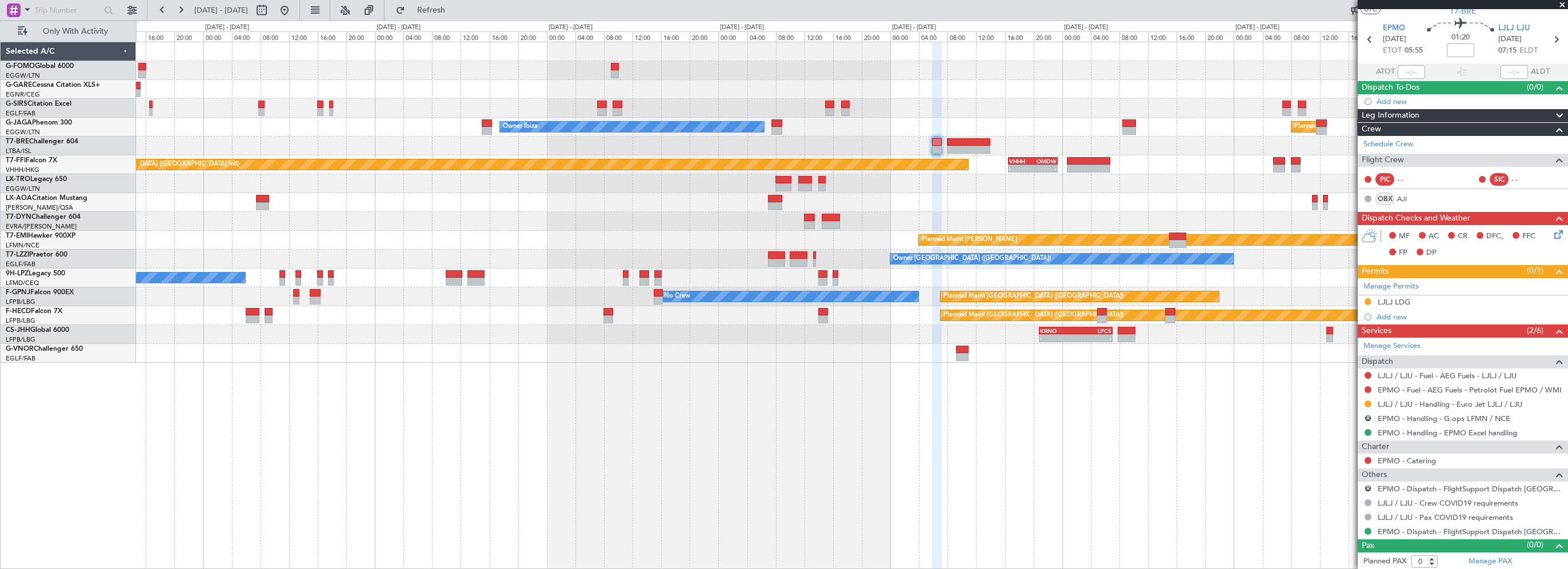
click at [918, 465] on div "Planned Maint London (Luton) Owner Ibiza No Crew Cannes (Mandelieu) Planned Mai…" at bounding box center [852, 305] width 1432 height 527
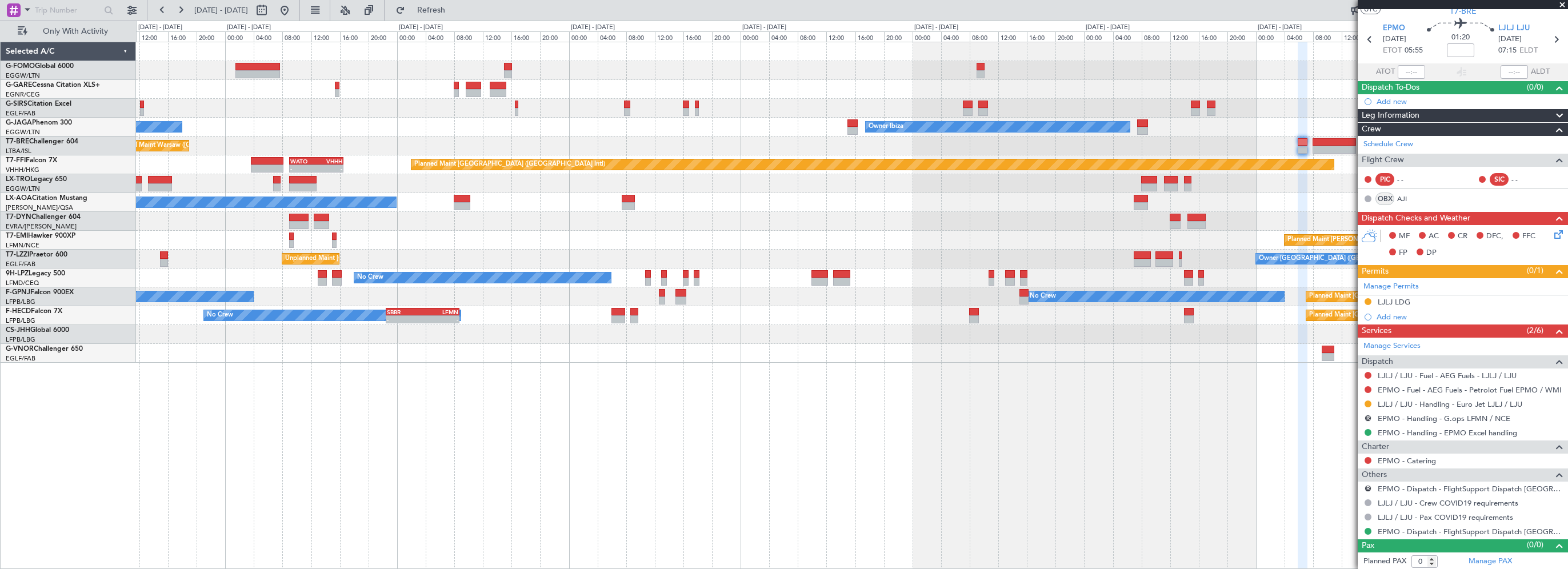
click at [866, 466] on div "EGGW 20:00 Z KTEB 03:25 Z - - Unplanned Maint Oxford (Kidlington) Owner Ibiza N…" at bounding box center [852, 305] width 1432 height 527
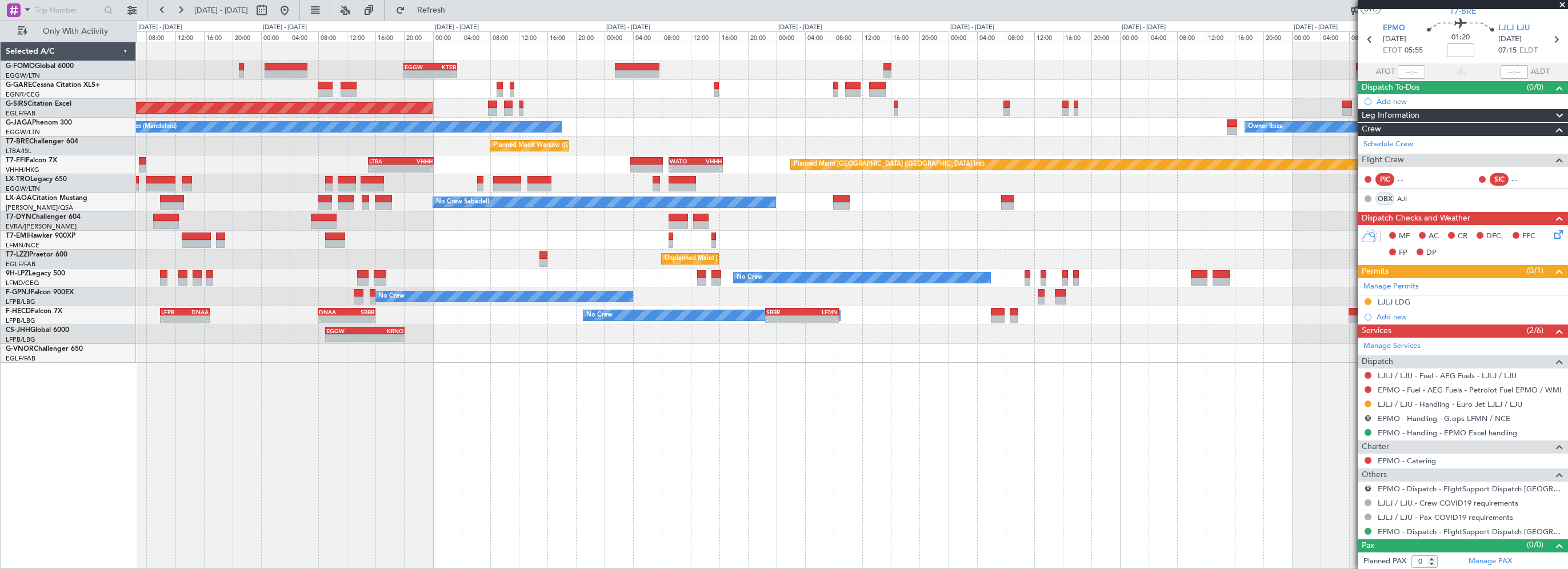
click at [790, 461] on div "EGGW 20:00 Z KTEB 03:25 Z - - Unplanned Maint Oxford (Kidlington) Owner Ibiza N…" at bounding box center [852, 305] width 1432 height 527
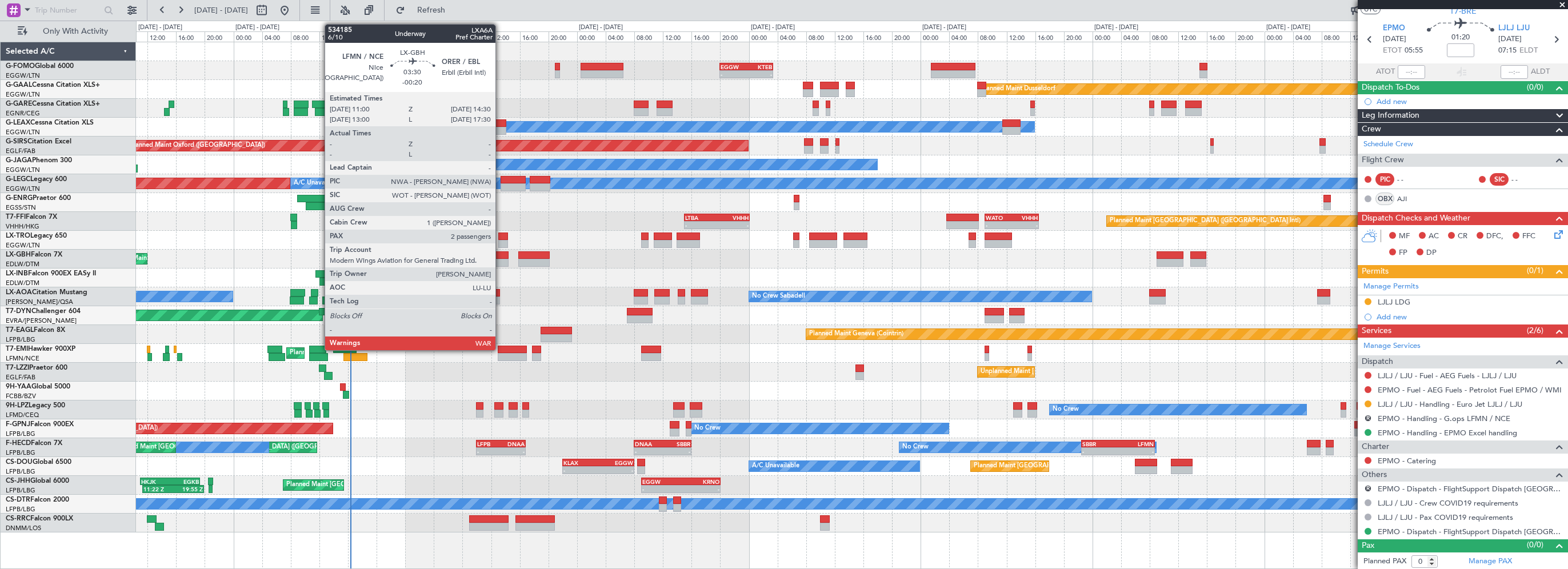
click at [501, 252] on div at bounding box center [496, 255] width 25 height 8
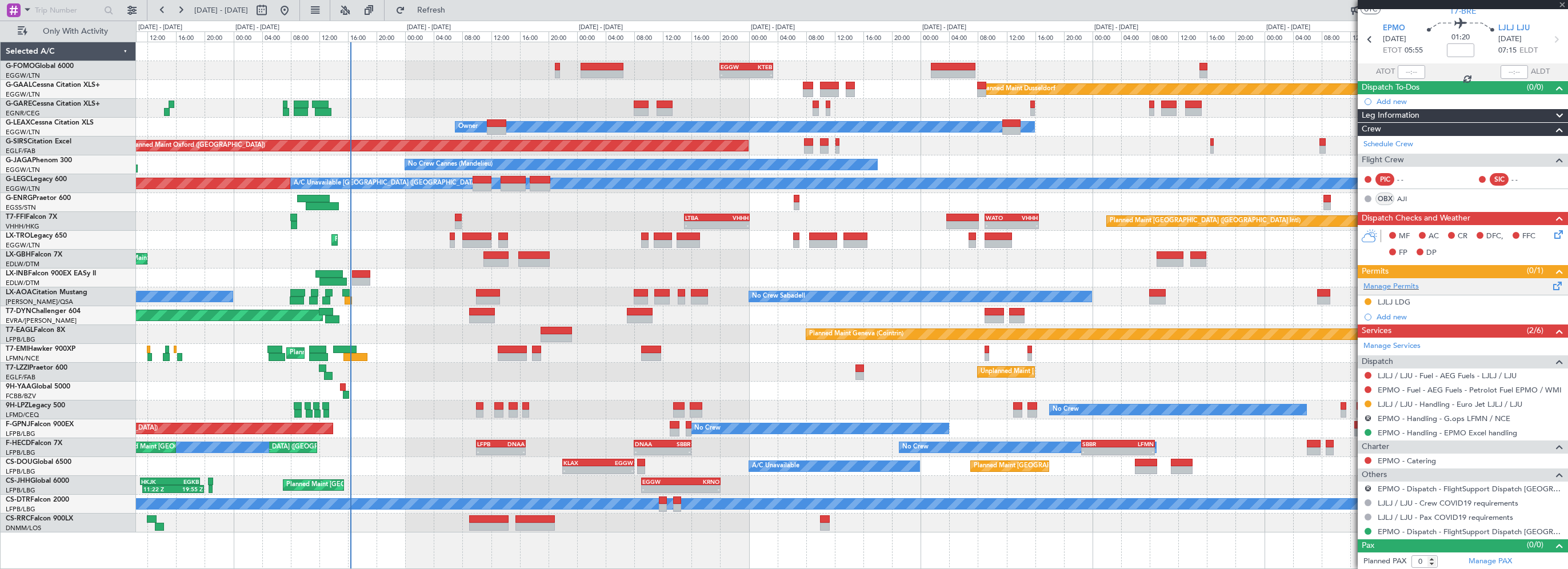
type input "-00:20"
type input "2"
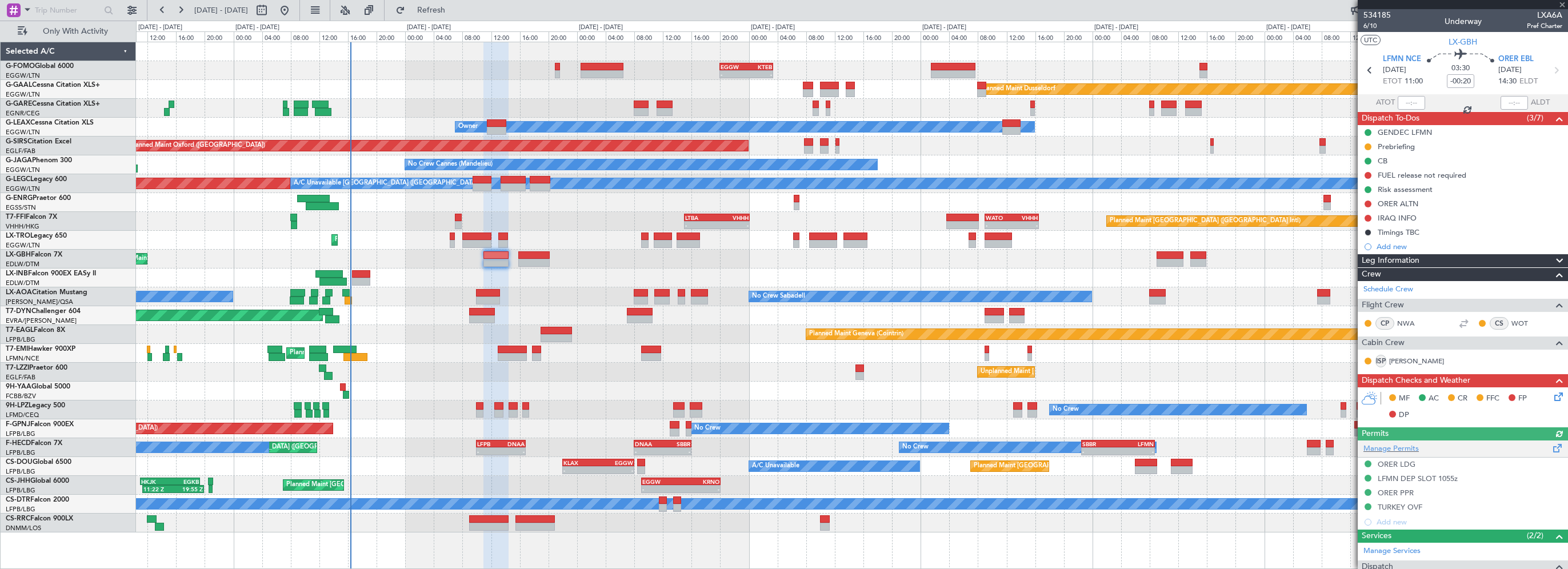
scroll to position [200, 0]
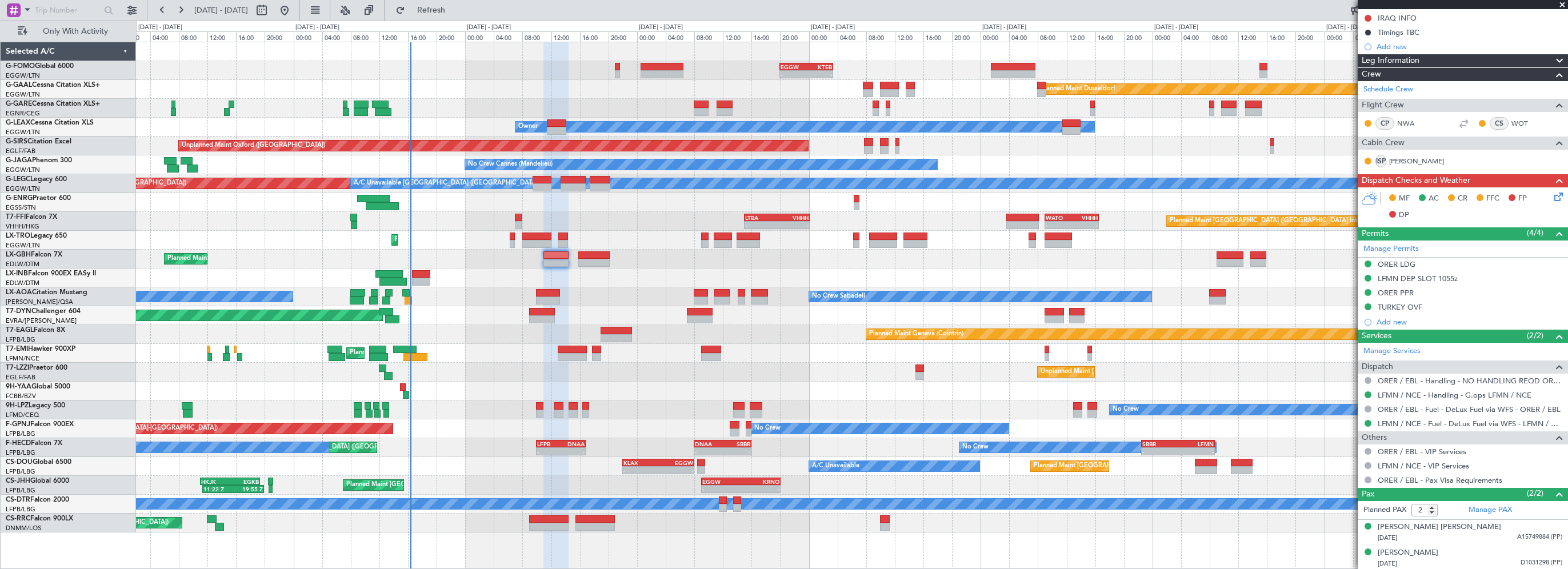
click at [681, 220] on div "Planned Maint Hong Kong (Hong Kong Intl) - - LTBA 15:00 Z VHHH 00:10 Z - - WATO…" at bounding box center [851, 222] width 1431 height 19
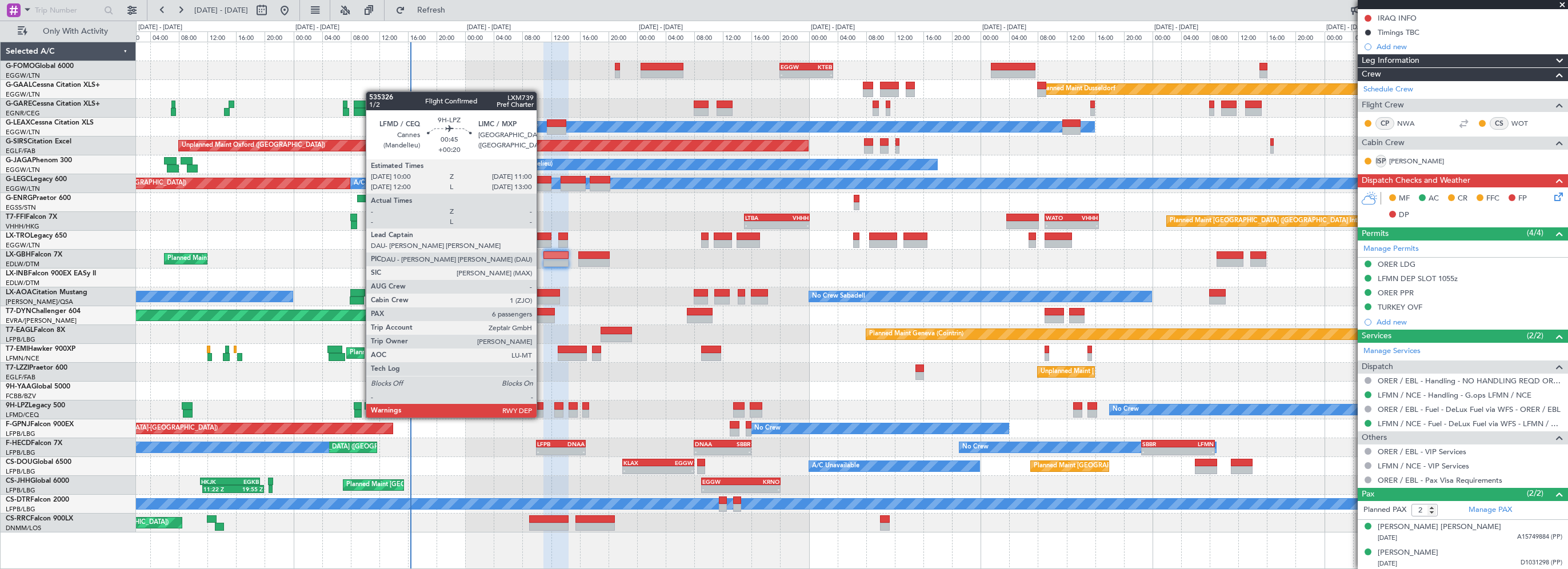
click at [541, 406] on div at bounding box center [540, 406] width 8 height 8
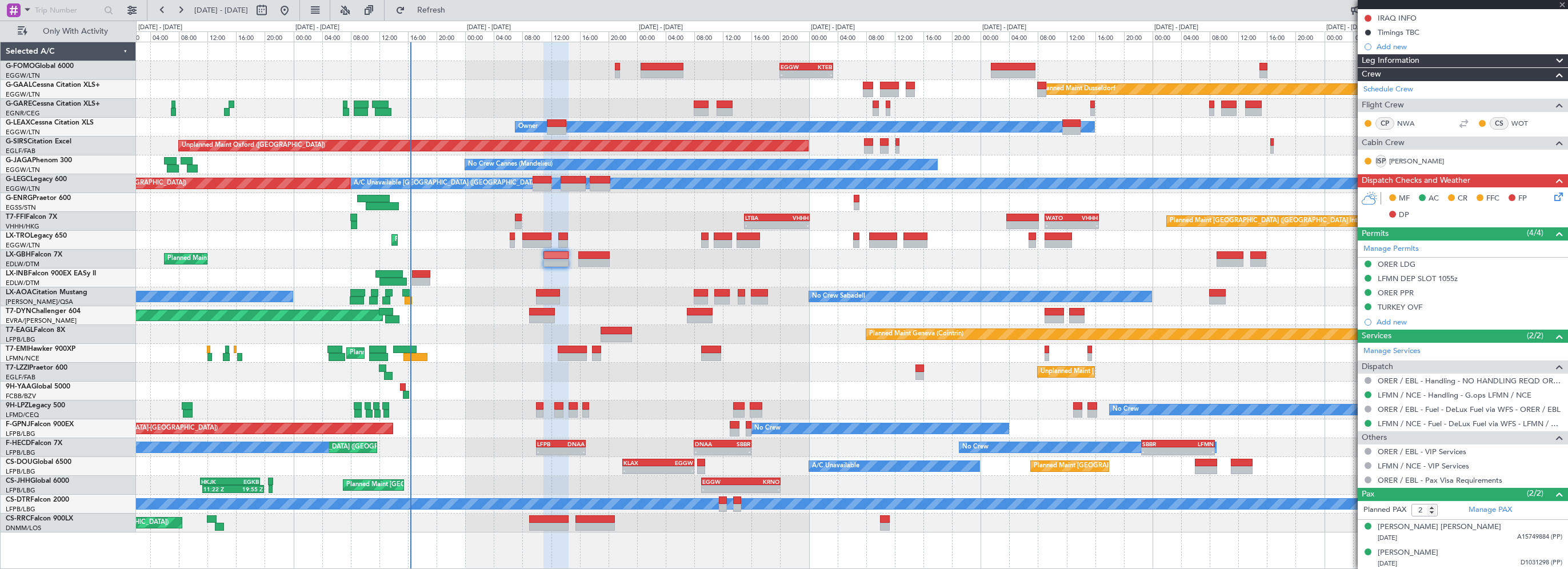
type input "+00:20"
type input "6"
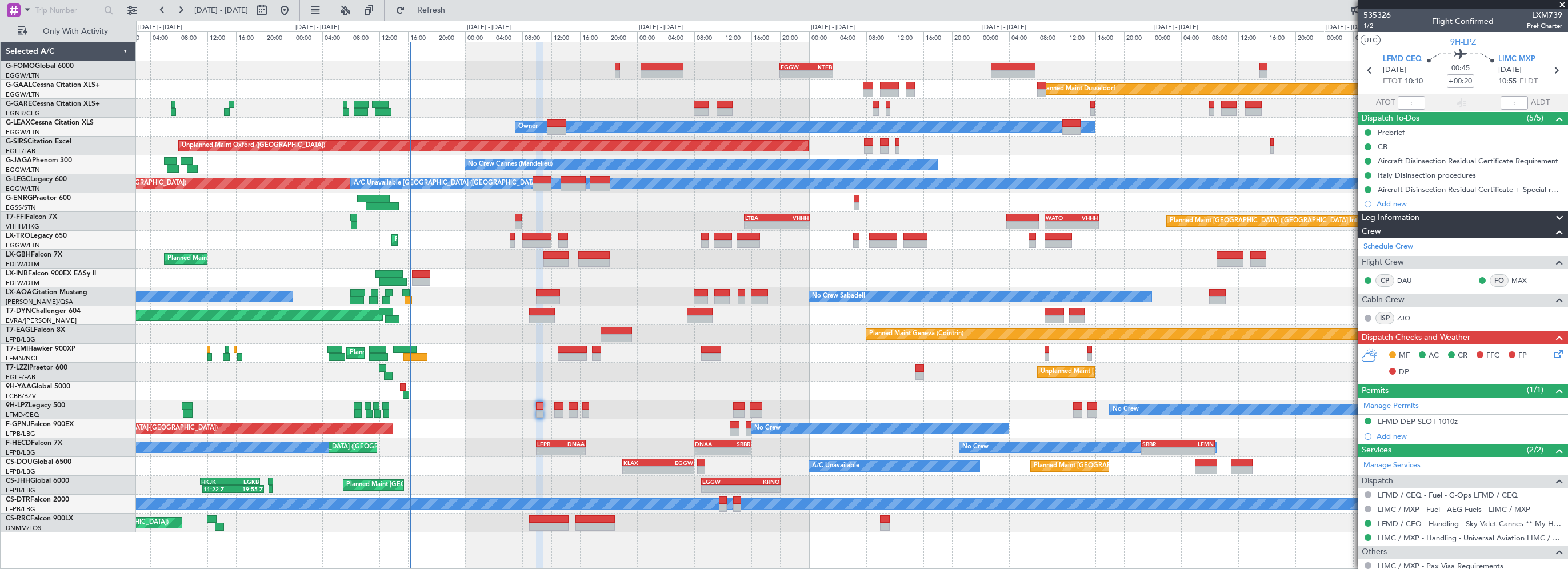
scroll to position [203, 0]
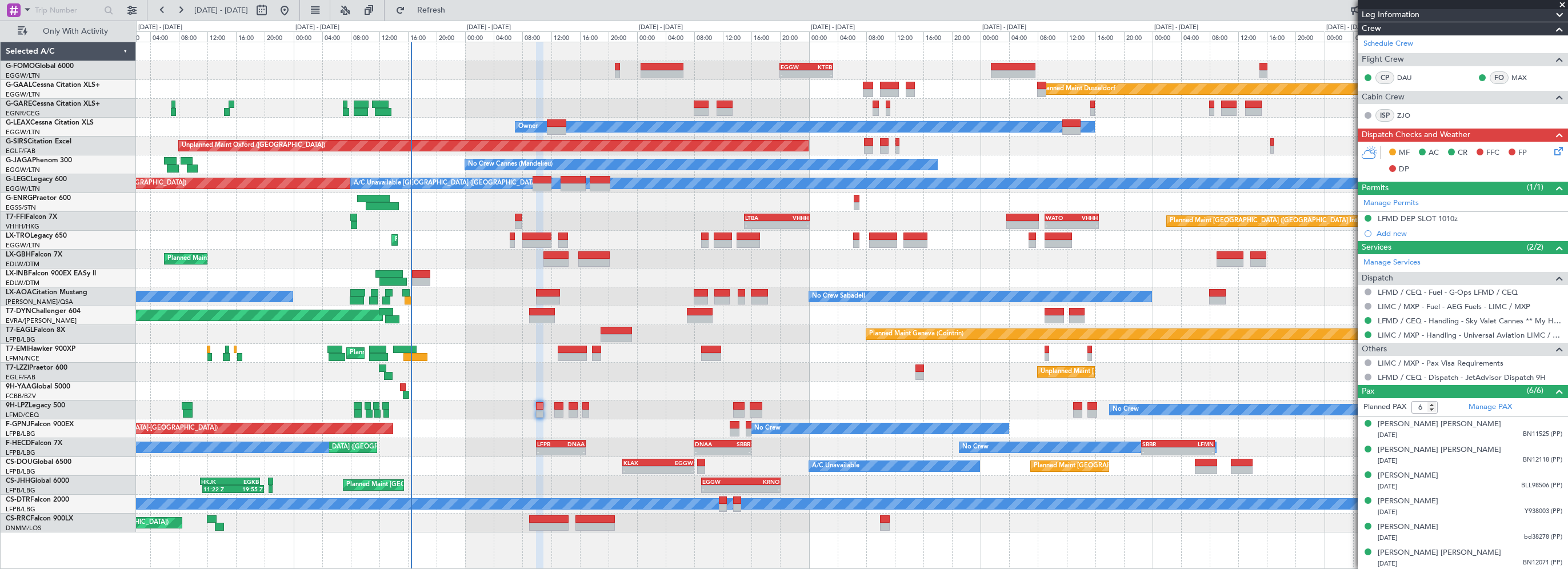
click at [346, 381] on div "- - EGGW 20:00 Z KTEB 03:25 Z Planned Maint Dusseldorf Unplanned Maint Chester …" at bounding box center [851, 287] width 1431 height 490
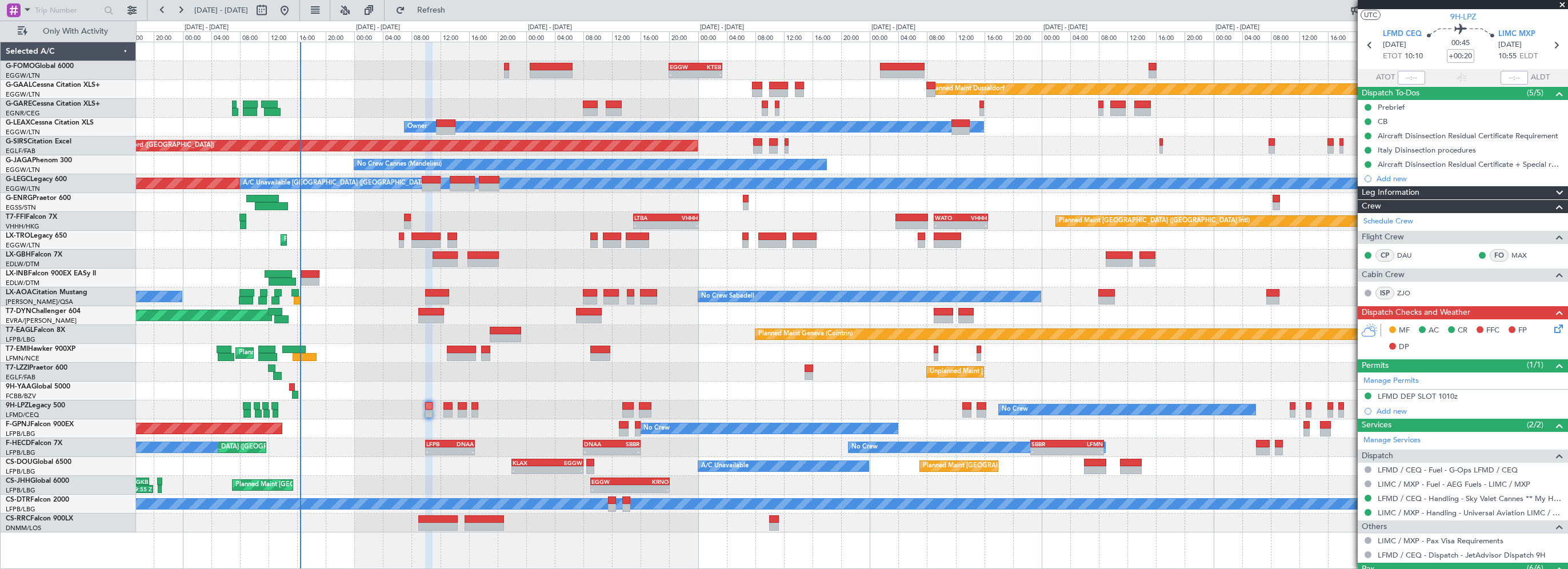
scroll to position [0, 0]
